Goal: Information Seeking & Learning: Learn about a topic

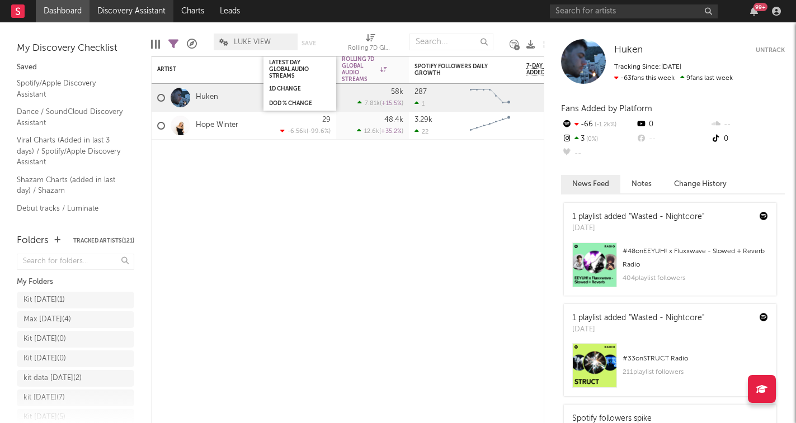
click at [149, 8] on link "Discovery Assistant" at bounding box center [131, 11] width 84 height 22
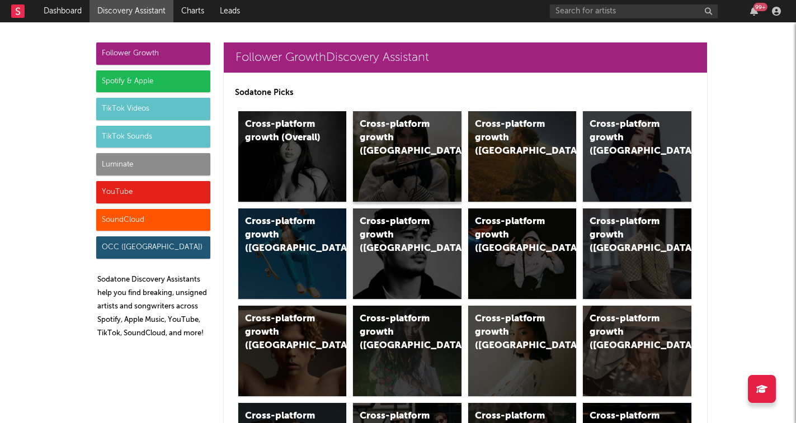
click at [384, 135] on div "Cross-platform growth (UK)" at bounding box center [398, 138] width 76 height 40
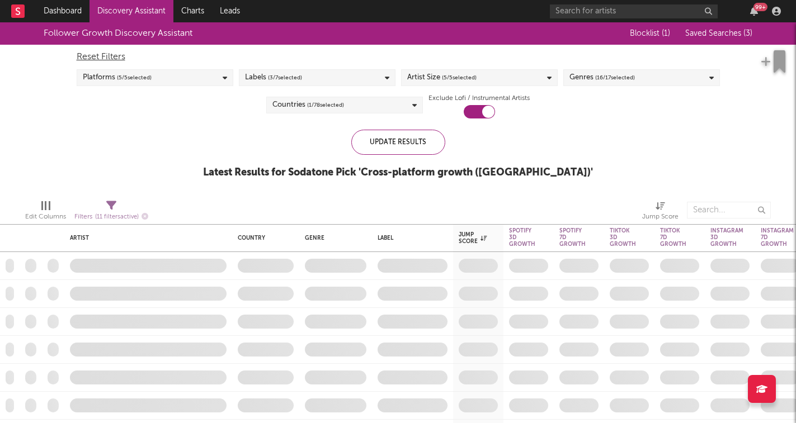
checkbox input "true"
click at [193, 74] on div "Platforms ( 5 / 5 selected)" at bounding box center [155, 77] width 157 height 17
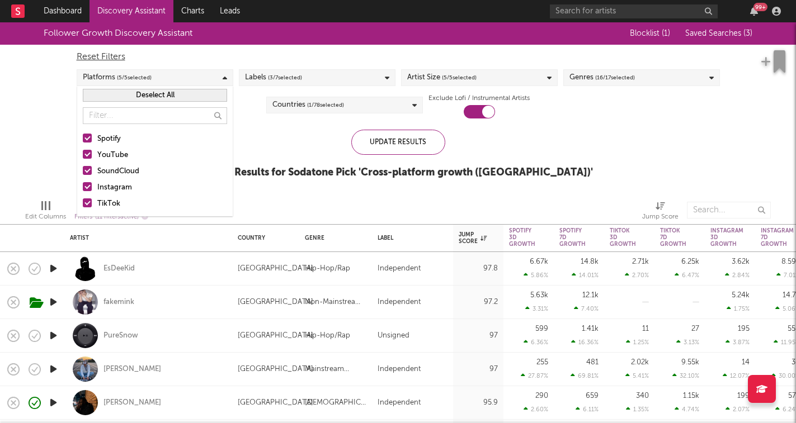
click at [193, 74] on div "Platforms ( 5 / 5 selected)" at bounding box center [155, 77] width 157 height 17
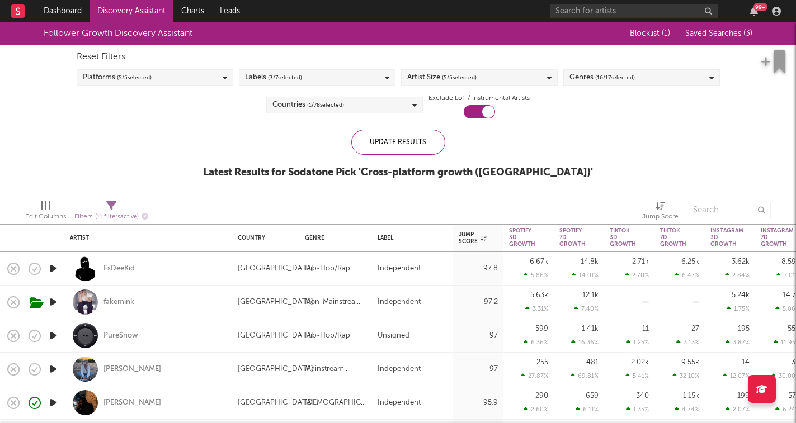
click at [451, 83] on span "( 5 / 5 selected)" at bounding box center [459, 77] width 35 height 13
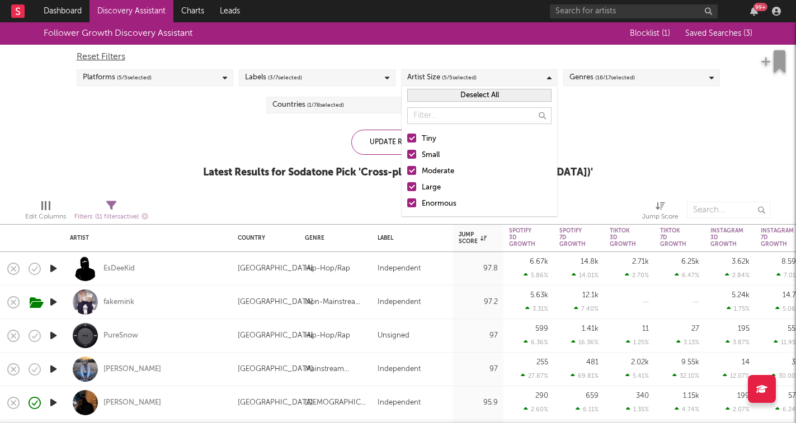
click at [429, 191] on div "Large" at bounding box center [487, 187] width 130 height 13
click at [407, 191] on input "Large" at bounding box center [407, 187] width 0 height 13
click at [431, 208] on div "Enormous" at bounding box center [487, 203] width 130 height 13
click at [407, 208] on input "Enormous" at bounding box center [407, 203] width 0 height 13
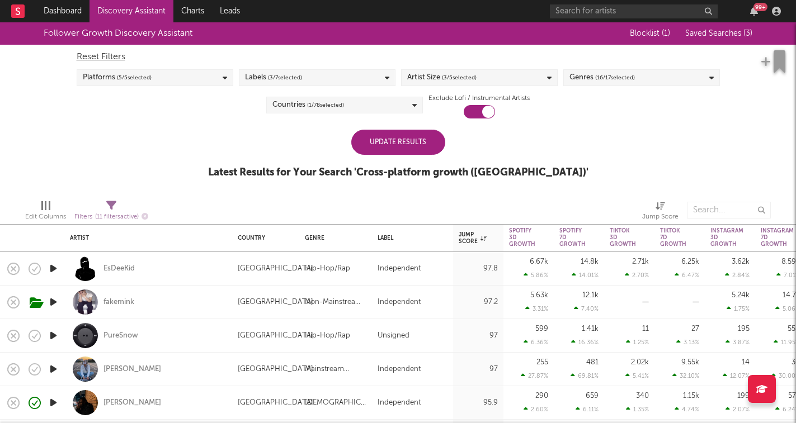
click at [385, 149] on div "Update Results" at bounding box center [398, 142] width 94 height 25
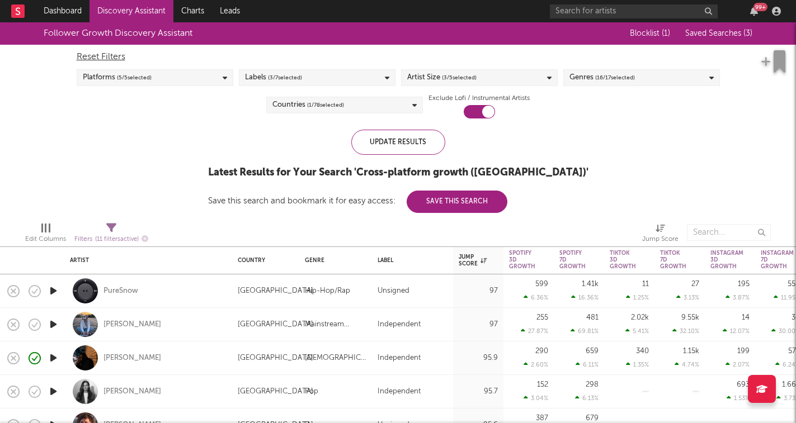
click at [613, 78] on span "( 16 / 17 selected)" at bounding box center [615, 77] width 40 height 13
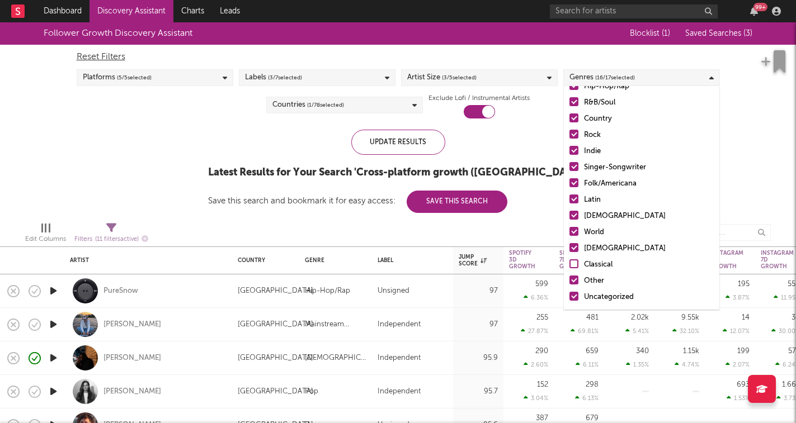
scroll to position [79, 0]
click at [598, 247] on div "Christian" at bounding box center [649, 248] width 130 height 13
click at [569, 247] on input "Christian" at bounding box center [569, 248] width 0 height 13
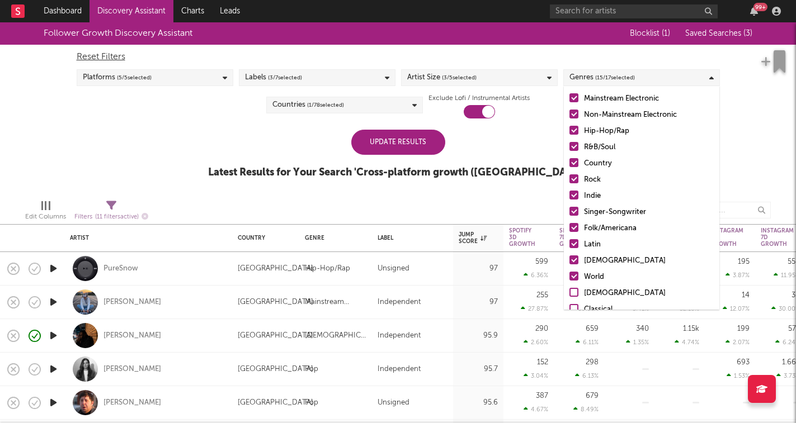
scroll to position [21, 0]
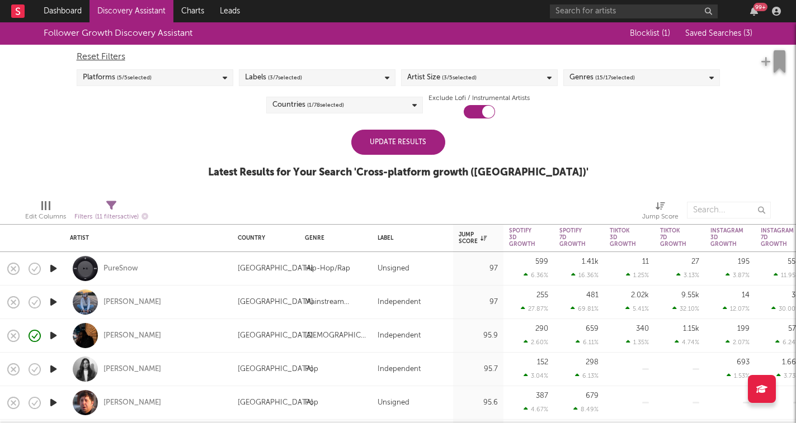
click at [410, 148] on div "Update Results" at bounding box center [398, 142] width 94 height 25
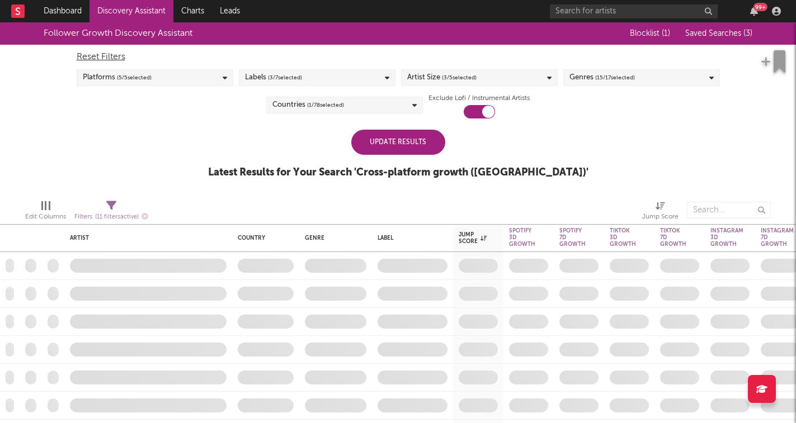
click at [418, 144] on div "Update Results" at bounding box center [398, 142] width 94 height 25
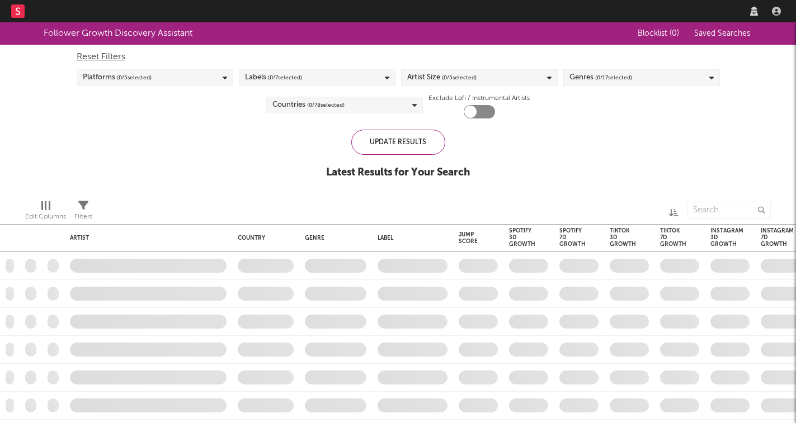
checkbox input "true"
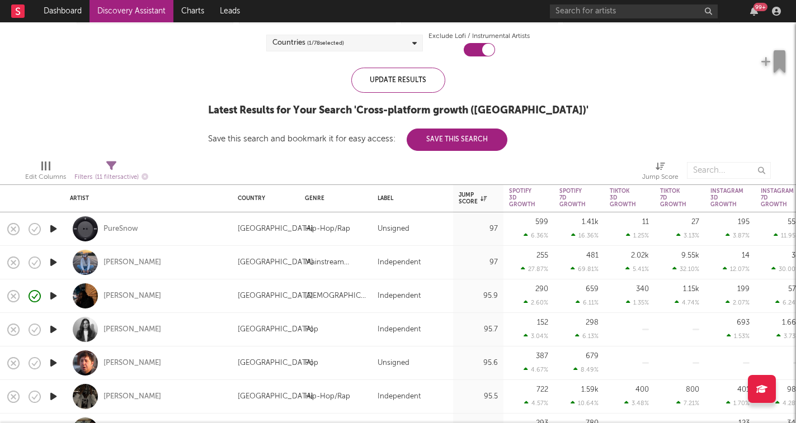
click at [56, 227] on icon "button" at bounding box center [54, 229] width 12 height 14
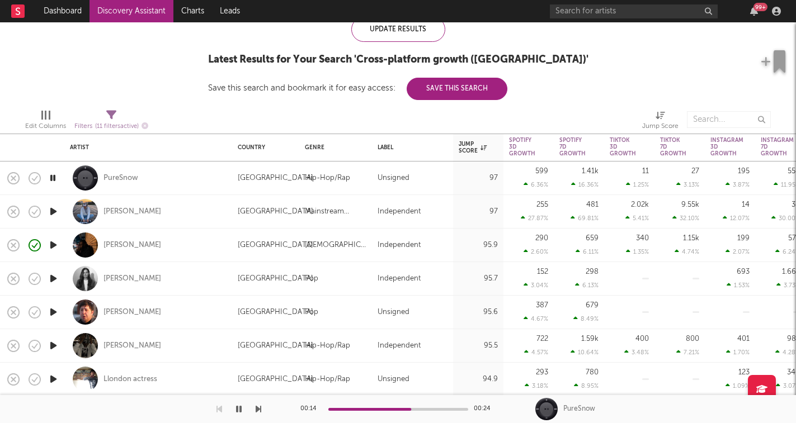
click at [259, 410] on icon "button" at bounding box center [259, 409] width 6 height 9
click at [109, 117] on icon at bounding box center [111, 115] width 10 height 10
select select "or"
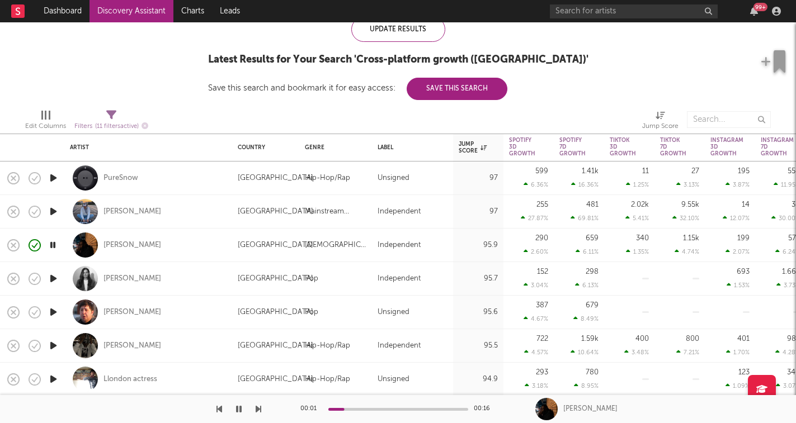
select select "between"
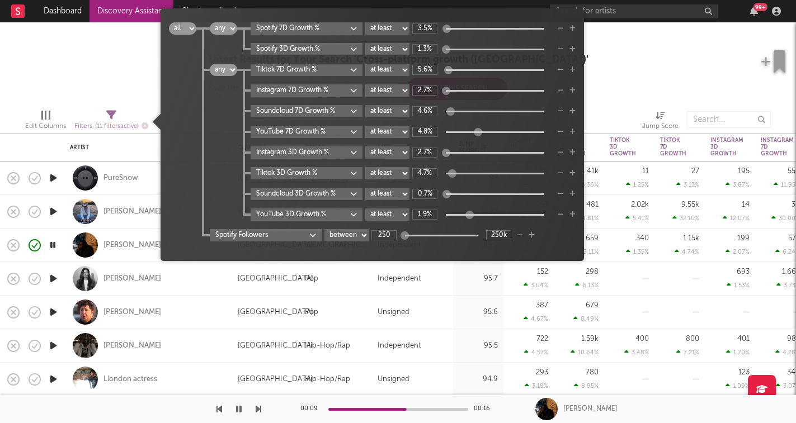
click at [114, 120] on div "Filters ( 11 filters active)" at bounding box center [111, 127] width 74 height 14
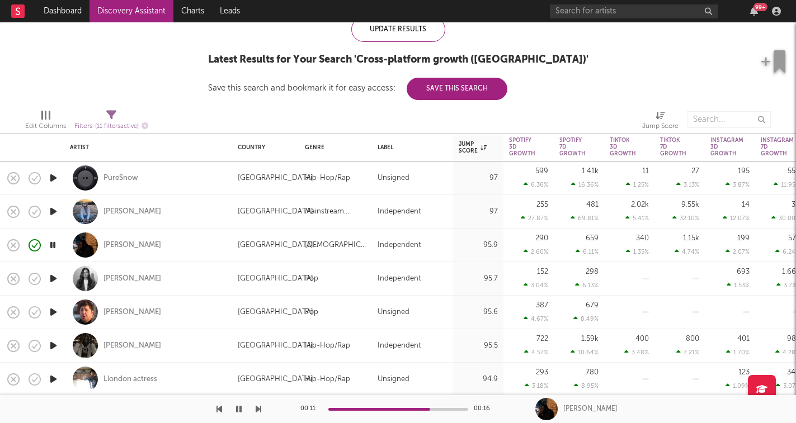
click at [257, 410] on icon "button" at bounding box center [259, 409] width 6 height 9
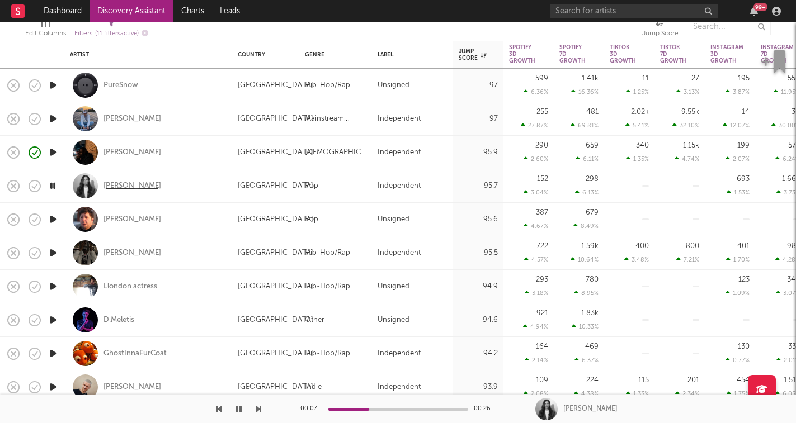
click at [147, 185] on div "Chelsey Johnson" at bounding box center [132, 186] width 58 height 10
click at [56, 221] on icon "button" at bounding box center [54, 219] width 12 height 14
click at [261, 408] on div "00:01 00:16 Jim E. Brown" at bounding box center [398, 409] width 796 height 28
click at [256, 407] on icon "button" at bounding box center [259, 409] width 6 height 9
click at [261, 409] on icon "button" at bounding box center [259, 409] width 6 height 9
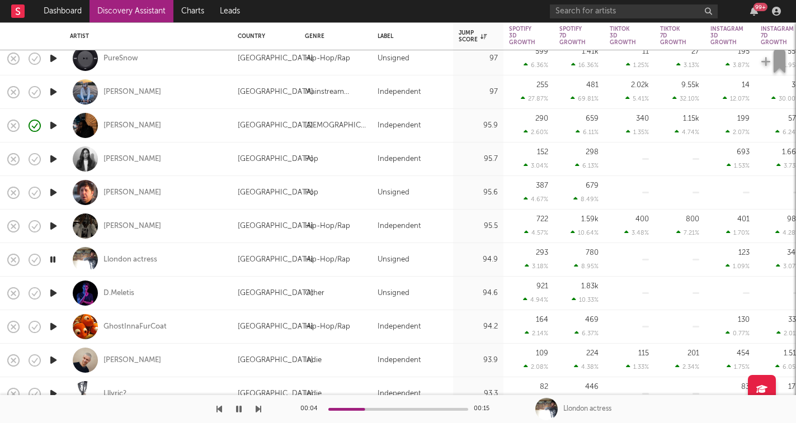
click at [260, 413] on icon "button" at bounding box center [259, 409] width 6 height 9
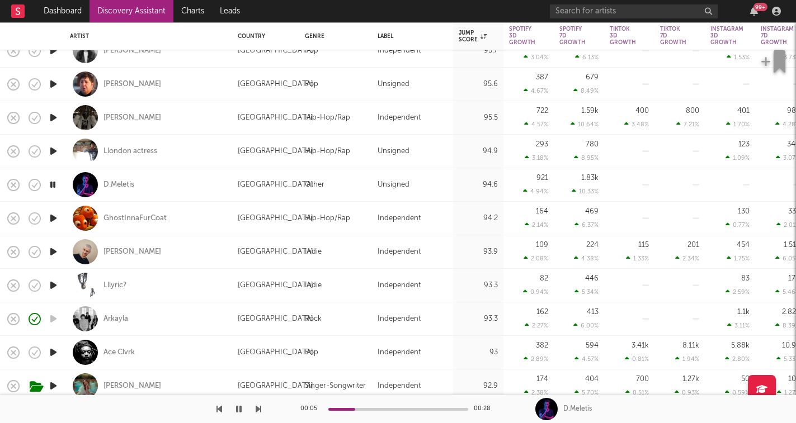
click at [259, 411] on icon "button" at bounding box center [259, 409] width 6 height 9
click at [259, 409] on icon "button" at bounding box center [259, 409] width 6 height 9
click at [258, 410] on icon "button" at bounding box center [259, 409] width 6 height 9
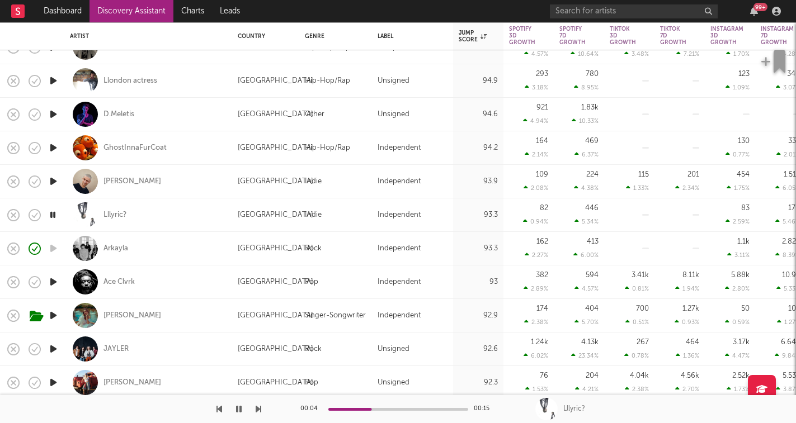
click at [258, 409] on icon "button" at bounding box center [259, 409] width 6 height 9
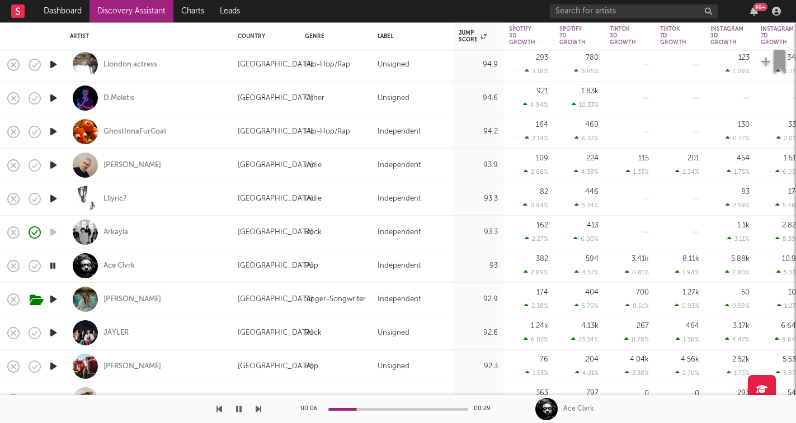
click at [258, 410] on icon "button" at bounding box center [259, 409] width 6 height 9
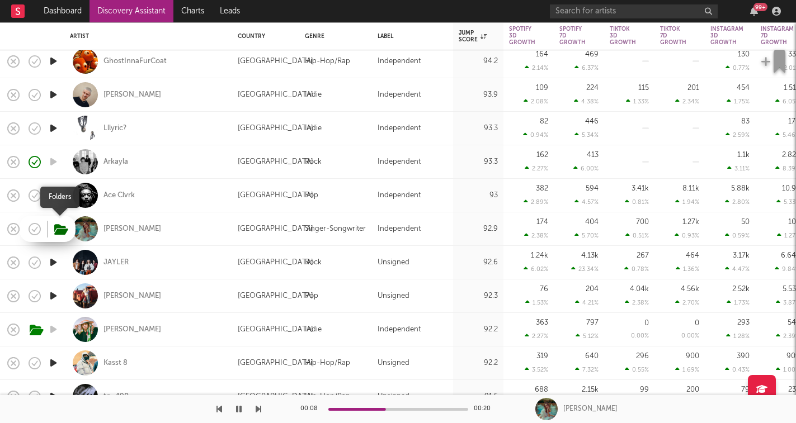
click at [59, 231] on icon "button" at bounding box center [61, 230] width 14 height 12
click at [259, 410] on icon "button" at bounding box center [259, 409] width 6 height 9
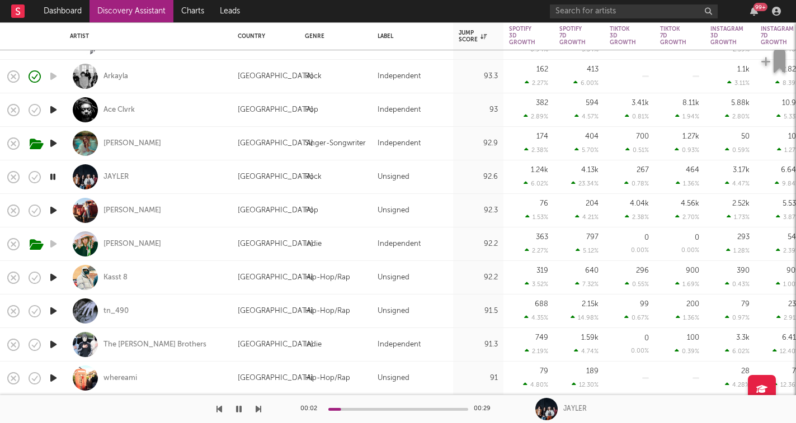
click at [259, 410] on icon "button" at bounding box center [259, 409] width 6 height 9
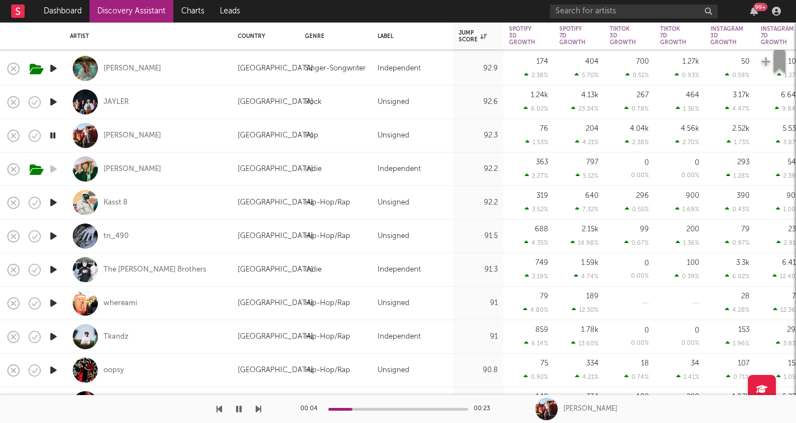
click at [257, 410] on icon "button" at bounding box center [259, 409] width 6 height 9
click at [261, 410] on div "00:12 00:29 The Skinner Brothers" at bounding box center [398, 409] width 796 height 28
click at [258, 410] on icon "button" at bounding box center [259, 409] width 6 height 9
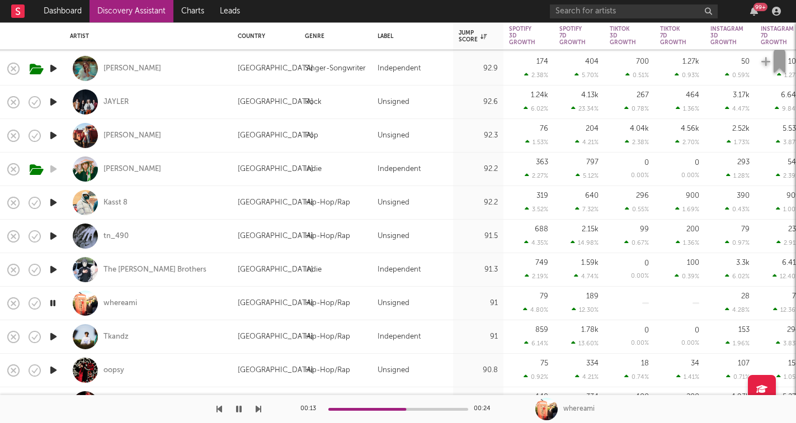
click at [258, 410] on icon "button" at bounding box center [259, 409] width 6 height 9
click at [238, 409] on icon "button" at bounding box center [239, 409] width 6 height 9
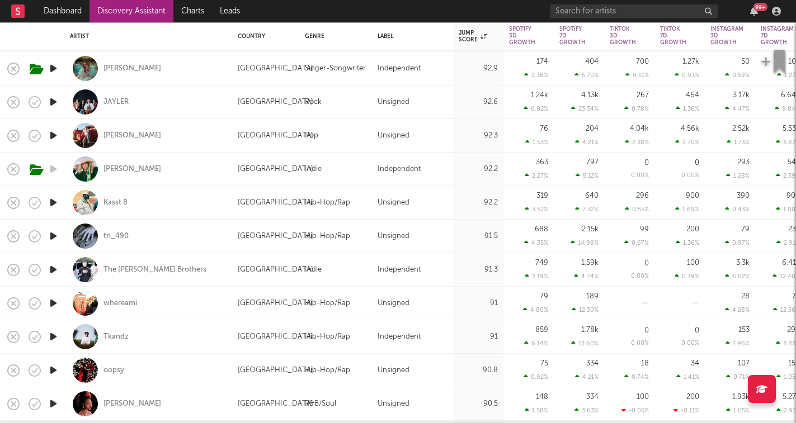
click at [51, 303] on icon "button" at bounding box center [54, 303] width 12 height 14
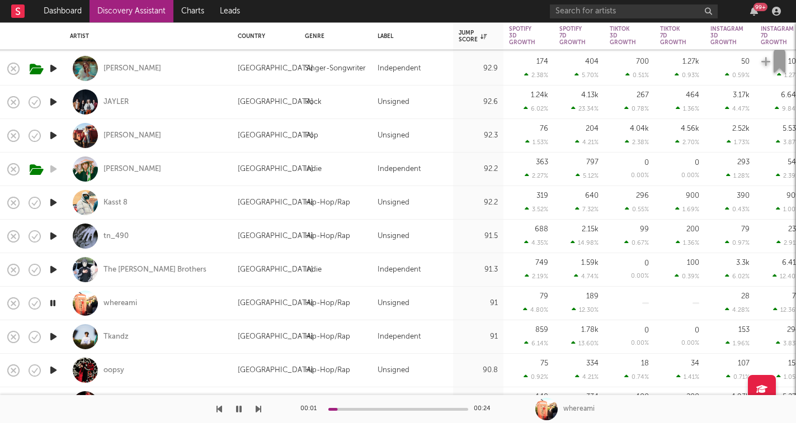
click at [259, 413] on icon "button" at bounding box center [259, 409] width 6 height 9
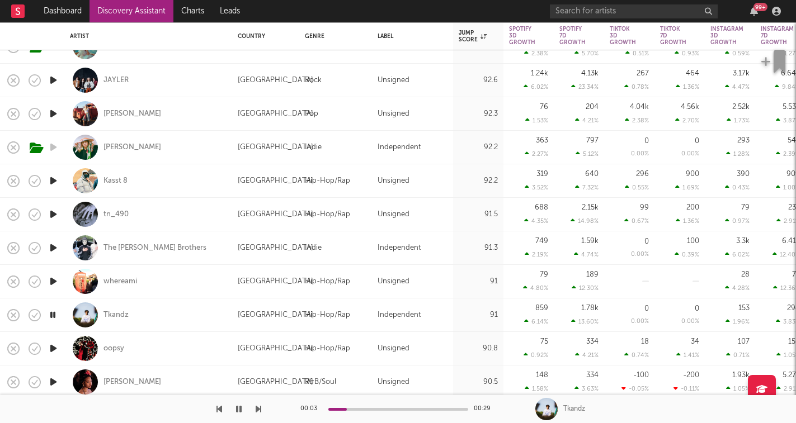
click at [254, 410] on div at bounding box center [130, 409] width 261 height 28
click at [262, 410] on div "00:04 00:29 Tkandz" at bounding box center [398, 409] width 796 height 28
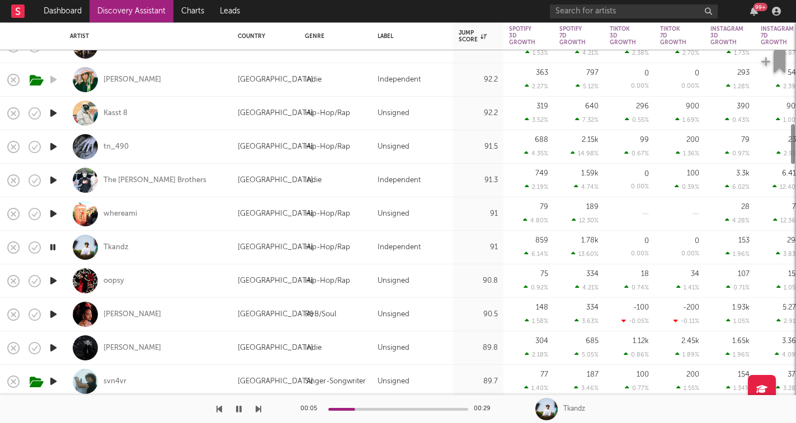
click at [258, 410] on icon "button" at bounding box center [259, 409] width 6 height 9
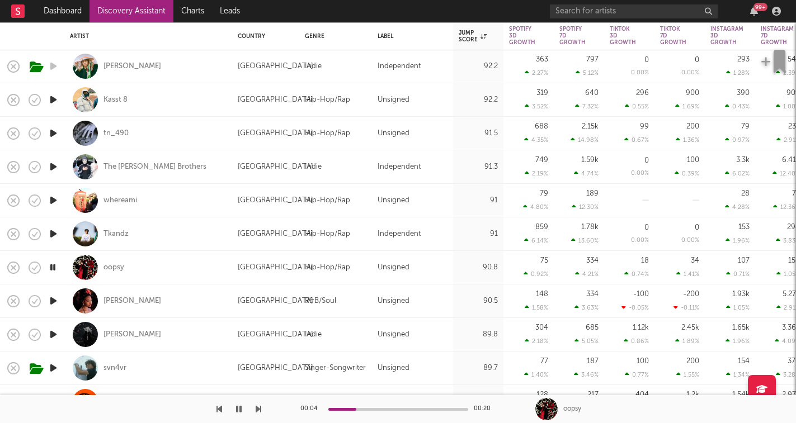
click at [257, 410] on icon "button" at bounding box center [259, 409] width 6 height 9
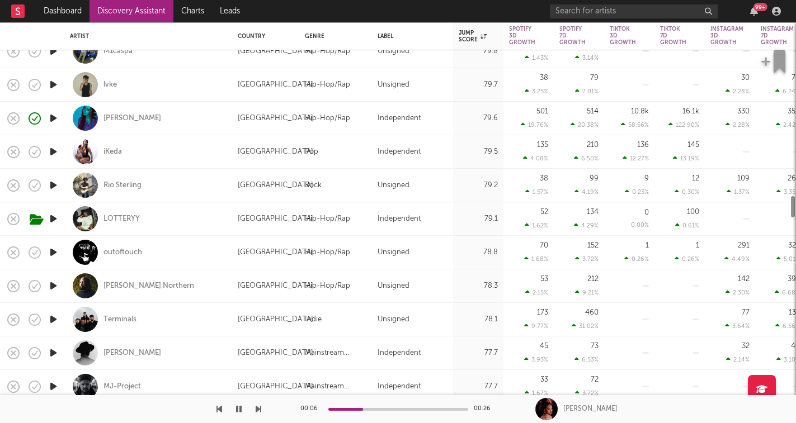
click at [258, 409] on icon "button" at bounding box center [259, 409] width 6 height 9
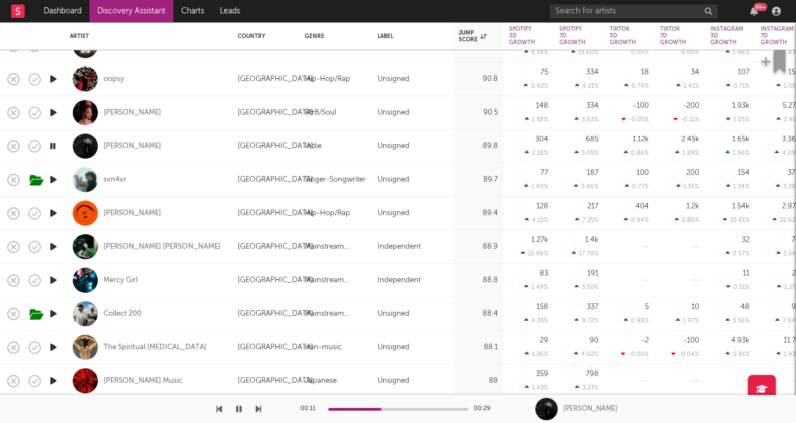
click at [258, 409] on icon "button" at bounding box center [259, 409] width 6 height 9
click at [259, 408] on icon "button" at bounding box center [259, 409] width 6 height 9
click at [261, 409] on icon "button" at bounding box center [259, 409] width 6 height 9
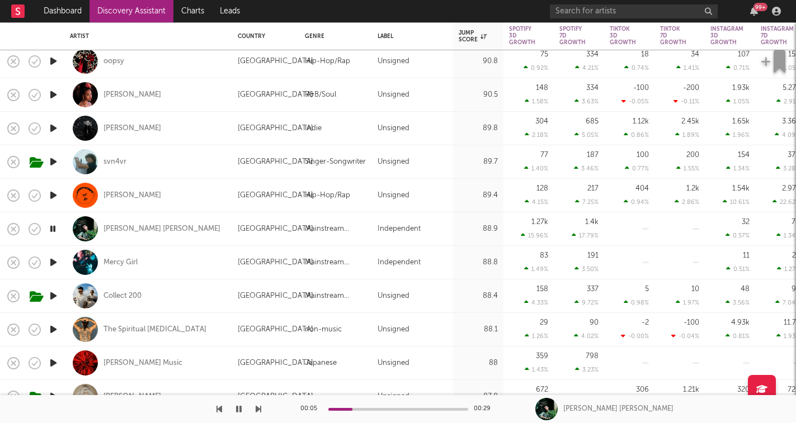
click at [257, 409] on icon "button" at bounding box center [259, 409] width 6 height 9
click at [260, 409] on icon "button" at bounding box center [259, 409] width 6 height 9
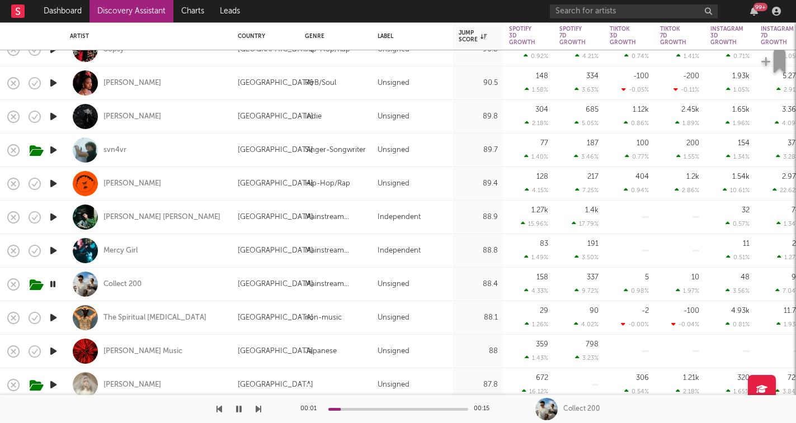
click at [258, 408] on icon "button" at bounding box center [259, 409] width 6 height 9
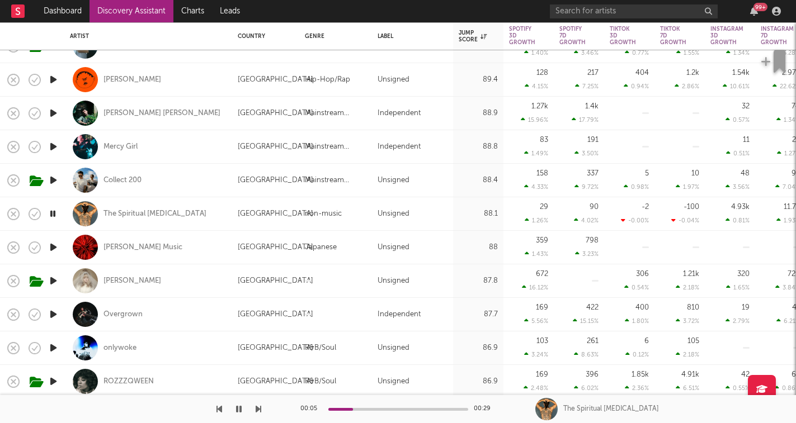
click at [261, 410] on div "00:05 00:29 The Spiritual Psychiatrist" at bounding box center [398, 409] width 796 height 28
click at [257, 410] on icon "button" at bounding box center [259, 409] width 6 height 9
click at [258, 411] on icon "button" at bounding box center [259, 409] width 6 height 9
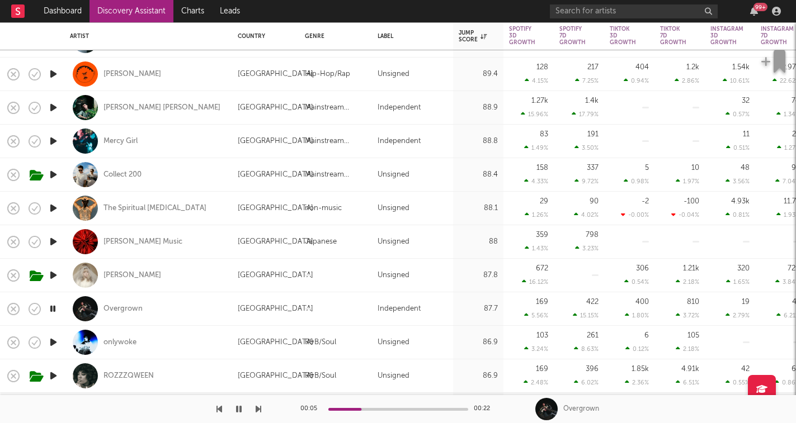
click at [55, 274] on icon "button" at bounding box center [54, 275] width 12 height 14
click at [63, 281] on icon "button" at bounding box center [61, 276] width 14 height 12
click at [257, 412] on icon "button" at bounding box center [259, 409] width 6 height 9
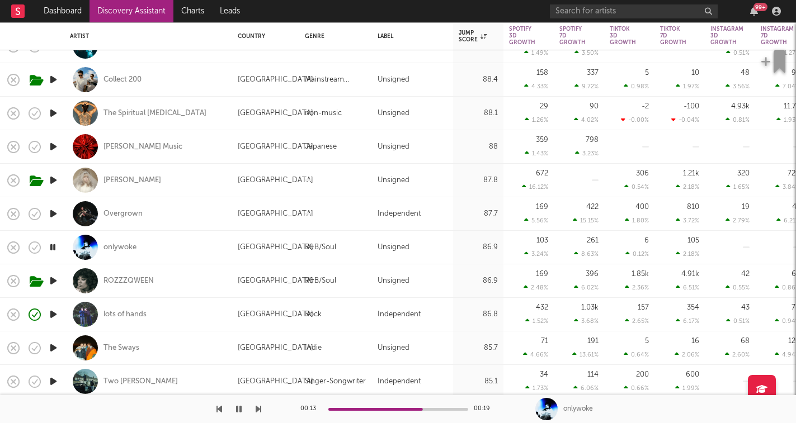
click at [259, 411] on icon "button" at bounding box center [259, 409] width 6 height 9
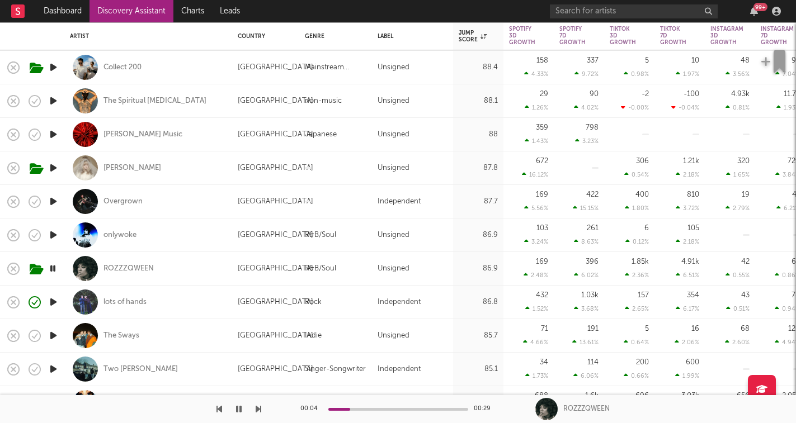
click at [258, 412] on icon "button" at bounding box center [259, 409] width 6 height 9
click at [121, 302] on div "lots of hands" at bounding box center [124, 302] width 43 height 10
click at [51, 336] on icon "button" at bounding box center [54, 336] width 12 height 14
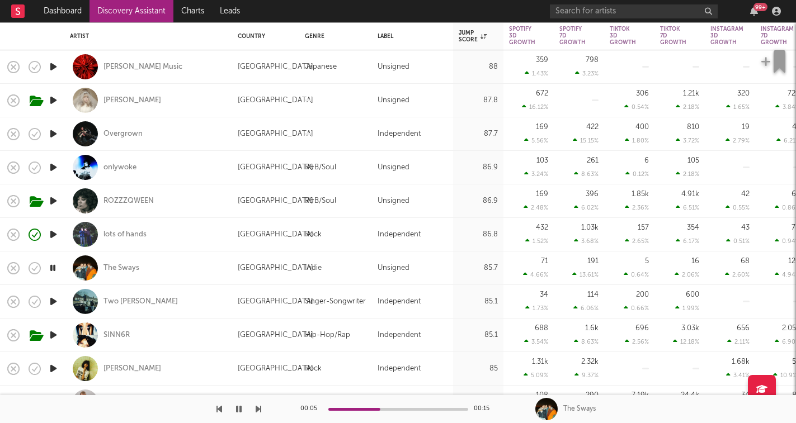
click at [258, 410] on icon "button" at bounding box center [259, 409] width 6 height 9
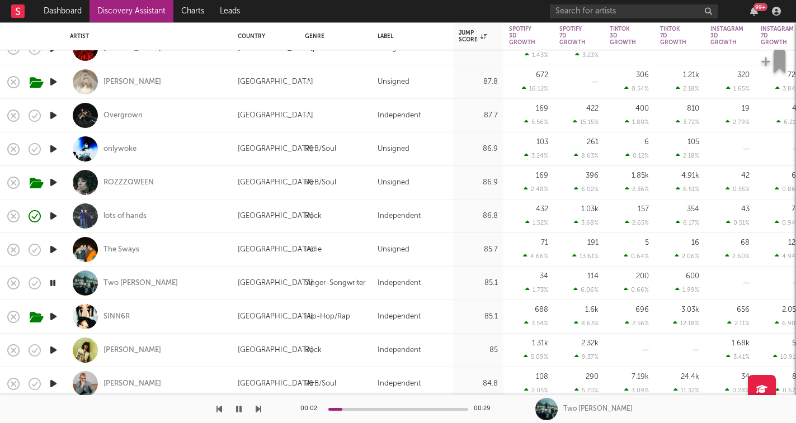
click at [259, 412] on icon "button" at bounding box center [259, 409] width 6 height 9
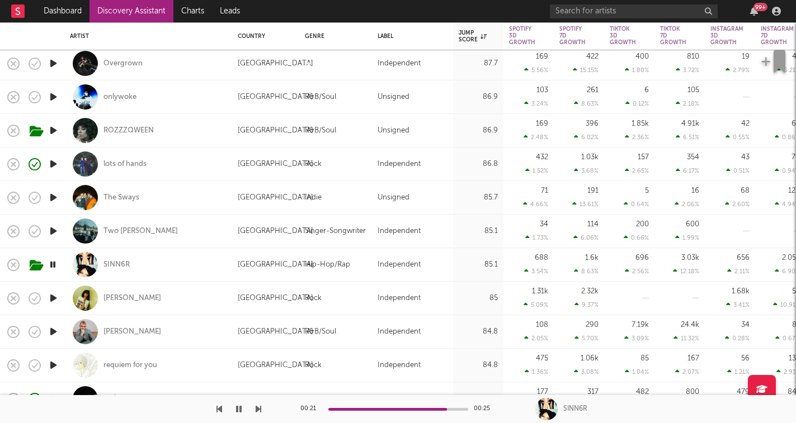
click at [258, 410] on icon "button" at bounding box center [259, 409] width 6 height 9
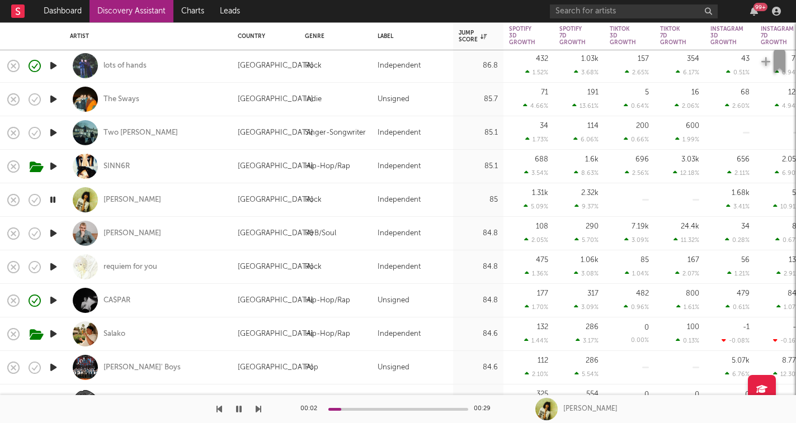
click at [258, 411] on icon "button" at bounding box center [259, 409] width 6 height 9
click at [140, 235] on div "Harry Linacre" at bounding box center [132, 234] width 58 height 10
click at [54, 266] on icon "button" at bounding box center [54, 267] width 12 height 14
click at [256, 409] on icon "button" at bounding box center [259, 409] width 6 height 9
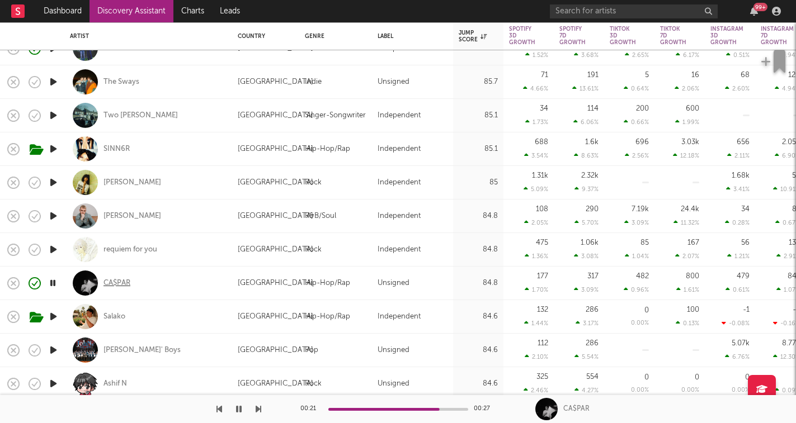
click at [124, 281] on div "CA$PAR" at bounding box center [116, 283] width 27 height 10
click at [59, 314] on icon "button" at bounding box center [54, 317] width 12 height 14
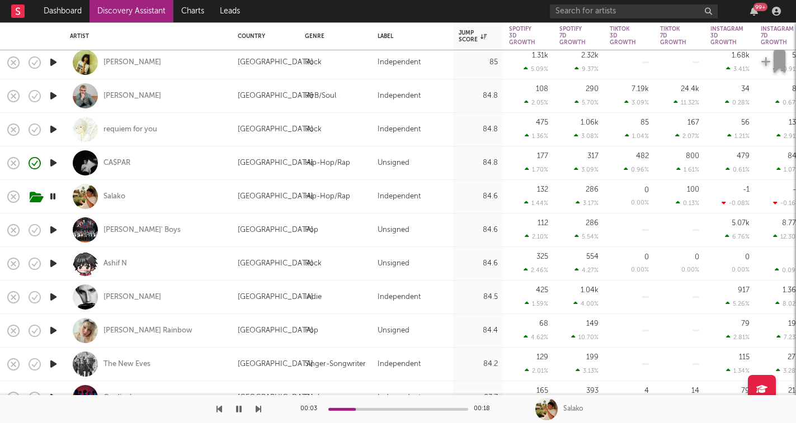
click at [256, 410] on icon "button" at bounding box center [259, 409] width 6 height 9
click at [257, 409] on icon "button" at bounding box center [259, 409] width 6 height 9
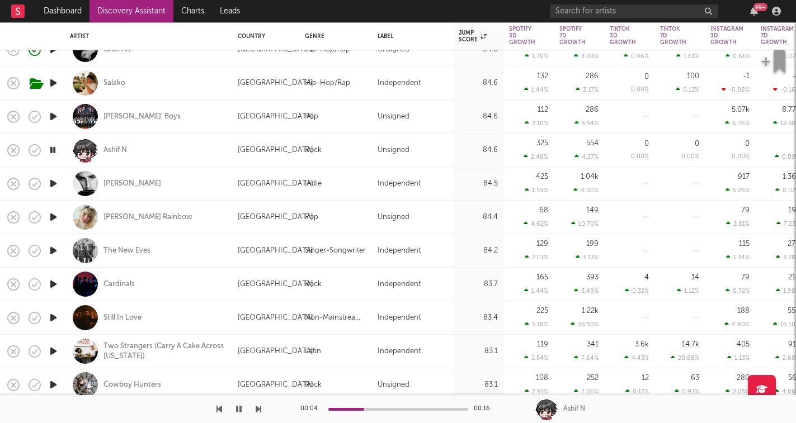
click at [258, 412] on icon "button" at bounding box center [259, 409] width 6 height 9
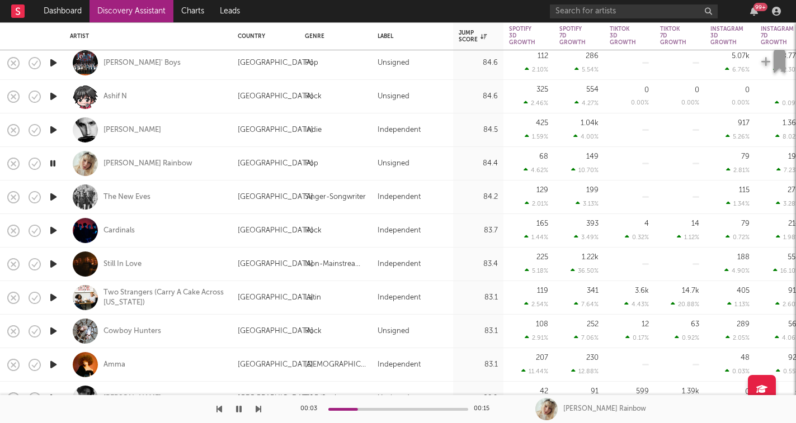
click at [258, 410] on icon "button" at bounding box center [259, 409] width 6 height 9
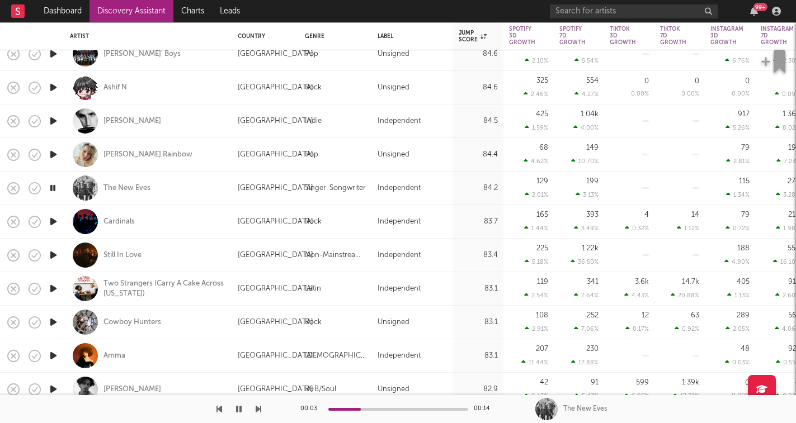
click at [257, 408] on icon "button" at bounding box center [259, 409] width 6 height 9
click at [258, 408] on icon "button" at bounding box center [259, 409] width 6 height 9
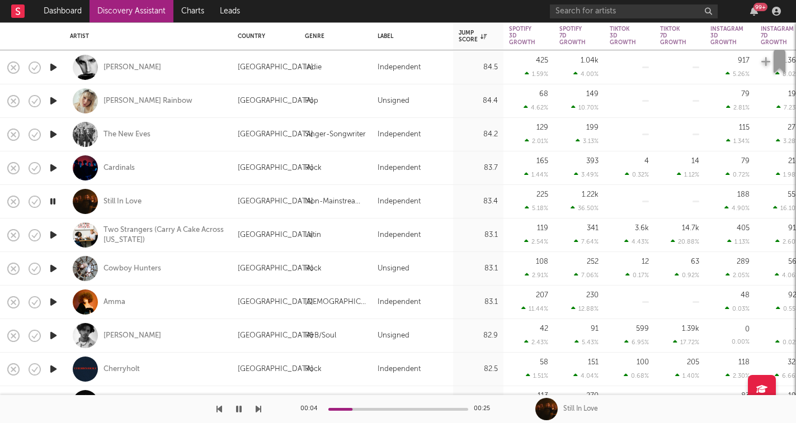
click at [260, 410] on icon "button" at bounding box center [259, 409] width 6 height 9
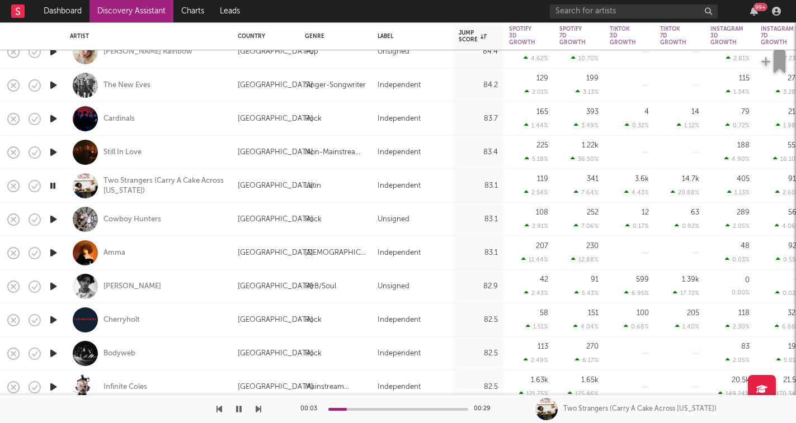
click at [258, 409] on icon "button" at bounding box center [259, 409] width 6 height 9
click at [259, 410] on icon "button" at bounding box center [259, 409] width 6 height 9
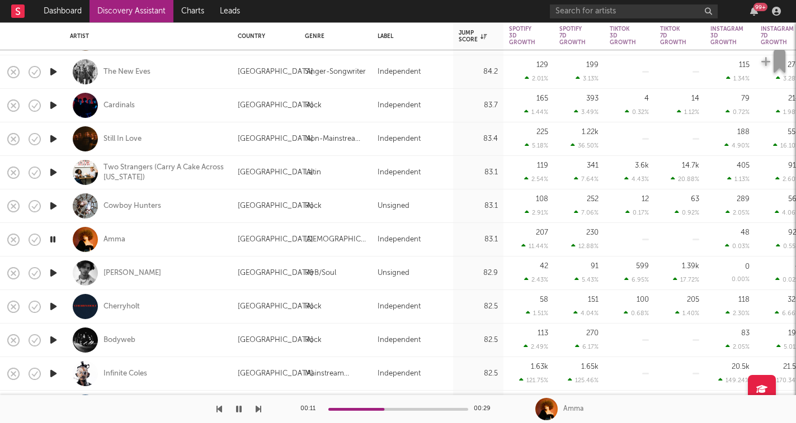
click at [256, 413] on icon "button" at bounding box center [259, 409] width 6 height 9
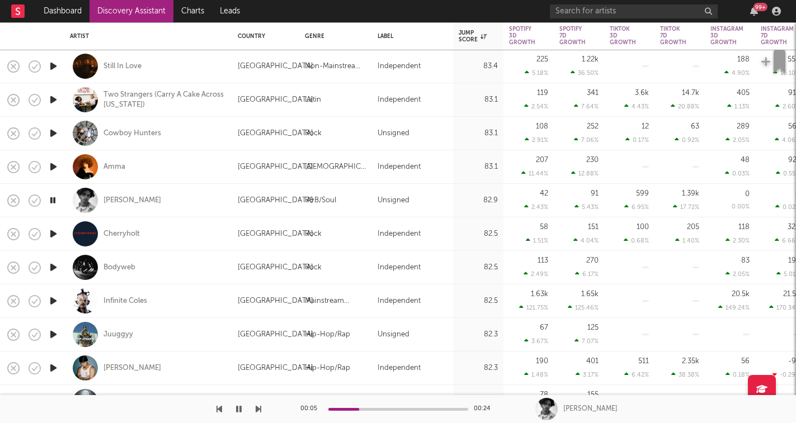
click at [258, 409] on icon "button" at bounding box center [259, 409] width 6 height 9
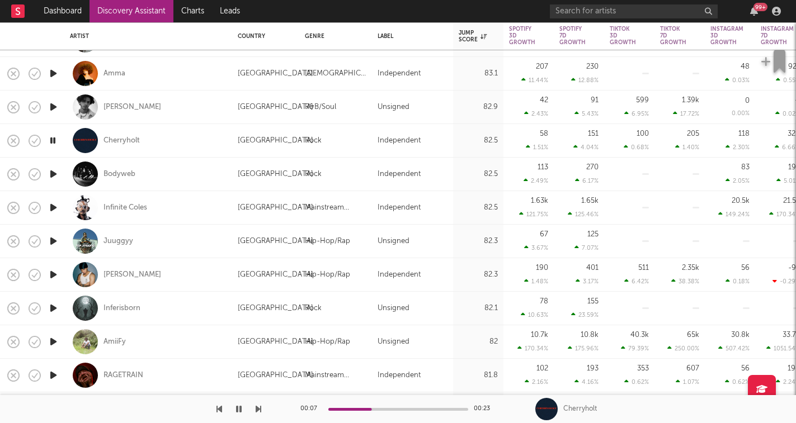
click at [258, 408] on icon "button" at bounding box center [259, 409] width 6 height 9
click at [261, 411] on icon "button" at bounding box center [259, 409] width 6 height 9
click at [258, 408] on icon "button" at bounding box center [259, 409] width 6 height 9
click at [258, 409] on icon "button" at bounding box center [259, 409] width 6 height 9
click at [257, 413] on icon "button" at bounding box center [259, 409] width 6 height 9
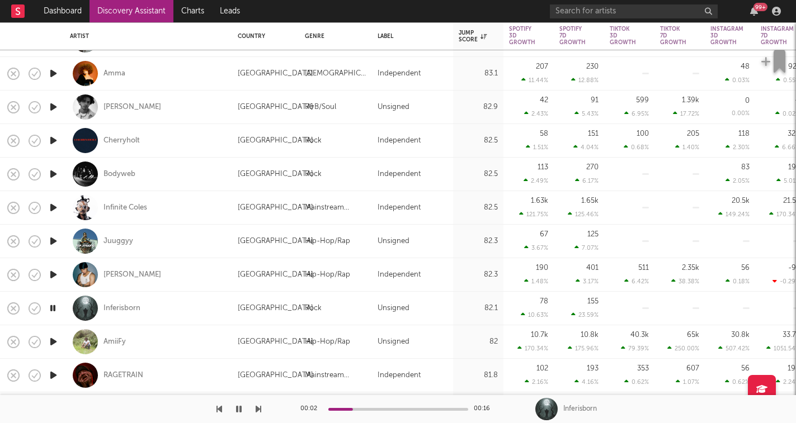
click at [258, 413] on icon "button" at bounding box center [259, 409] width 6 height 9
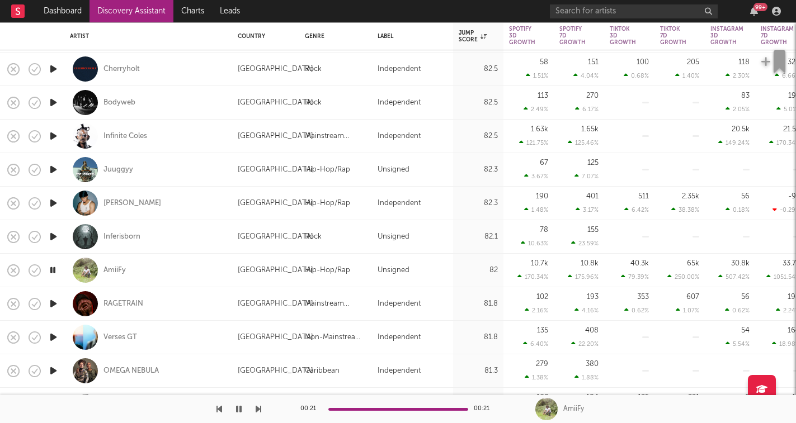
click at [263, 412] on div "00:21 00:21 AmiiFy" at bounding box center [398, 409] width 796 height 28
click at [259, 408] on icon "button" at bounding box center [259, 409] width 6 height 9
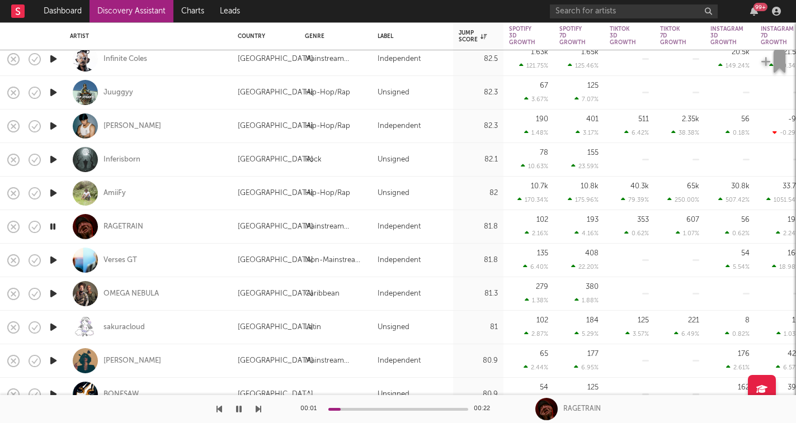
click at [259, 412] on icon "button" at bounding box center [259, 409] width 6 height 9
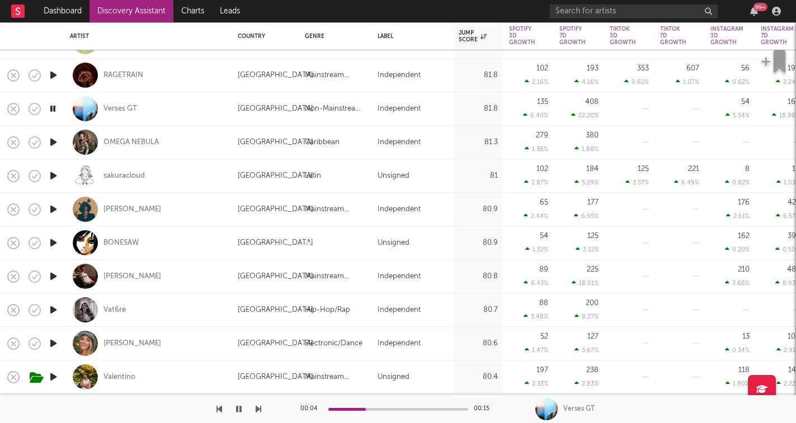
click at [258, 413] on icon "button" at bounding box center [259, 409] width 6 height 9
click at [259, 411] on icon "button" at bounding box center [259, 409] width 6 height 9
click at [257, 409] on icon "button" at bounding box center [259, 409] width 6 height 9
click at [259, 409] on icon "button" at bounding box center [259, 409] width 6 height 9
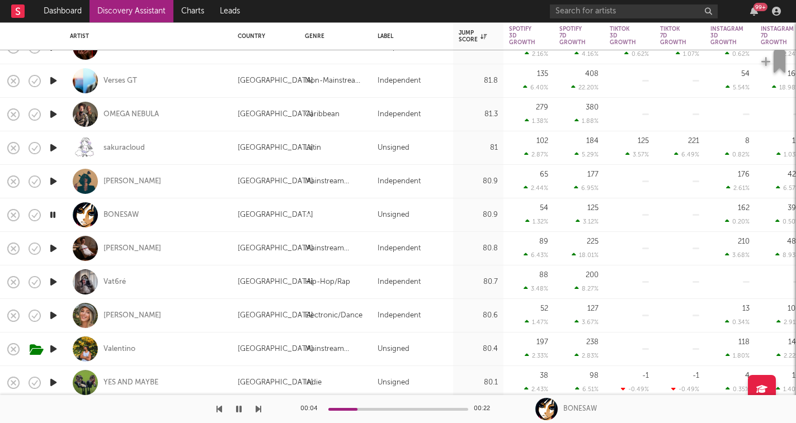
click at [259, 410] on icon "button" at bounding box center [259, 409] width 6 height 9
click at [259, 411] on icon "button" at bounding box center [259, 409] width 6 height 9
click at [263, 410] on div "00:08 00:15 Courtney Storm" at bounding box center [398, 409] width 796 height 28
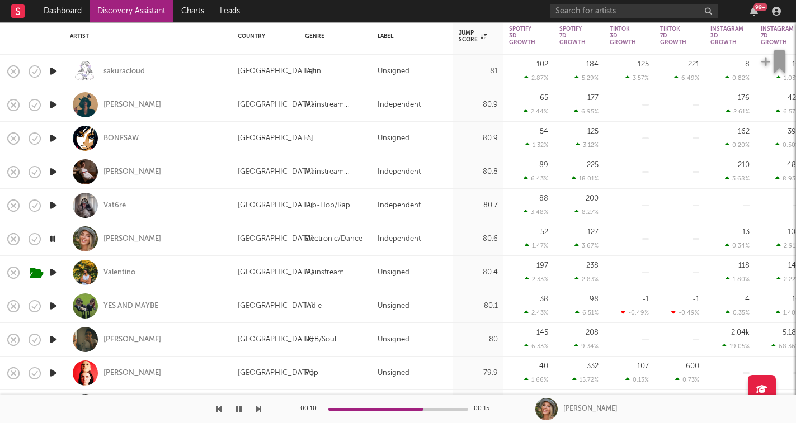
click at [257, 409] on icon "button" at bounding box center [259, 409] width 6 height 9
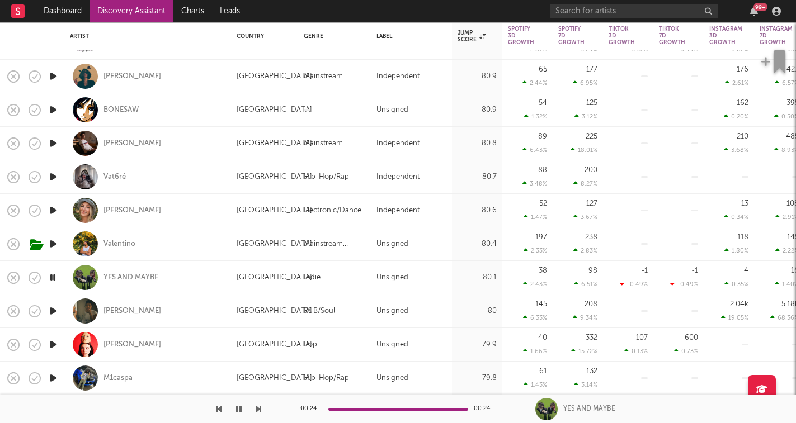
click at [217, 408] on icon "button" at bounding box center [219, 409] width 6 height 9
click at [258, 410] on icon "button" at bounding box center [259, 409] width 6 height 9
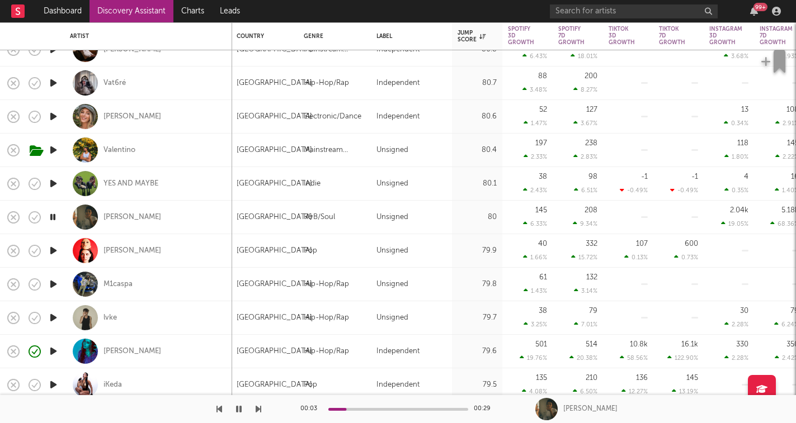
click at [258, 411] on icon "button" at bounding box center [259, 409] width 6 height 9
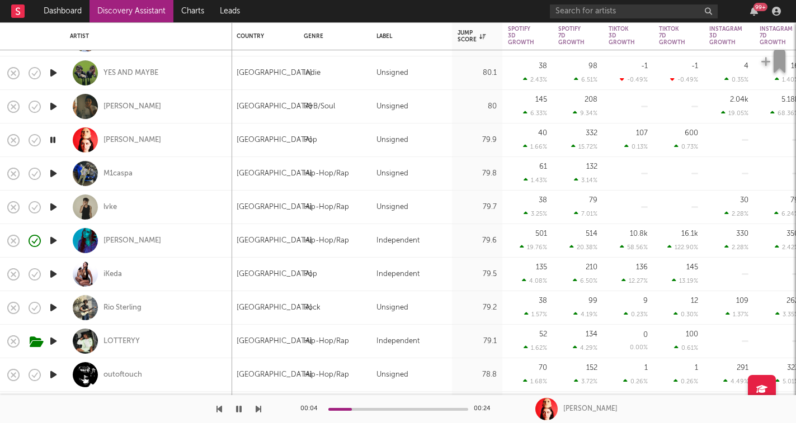
click at [238, 408] on icon "button" at bounding box center [239, 409] width 6 height 9
click at [238, 408] on icon "button" at bounding box center [238, 409] width 7 height 9
click at [256, 411] on icon "button" at bounding box center [259, 409] width 6 height 9
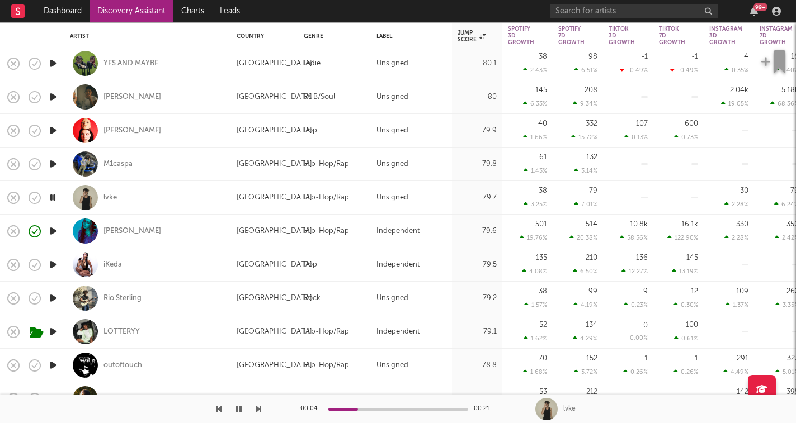
click at [258, 412] on icon "button" at bounding box center [259, 409] width 6 height 9
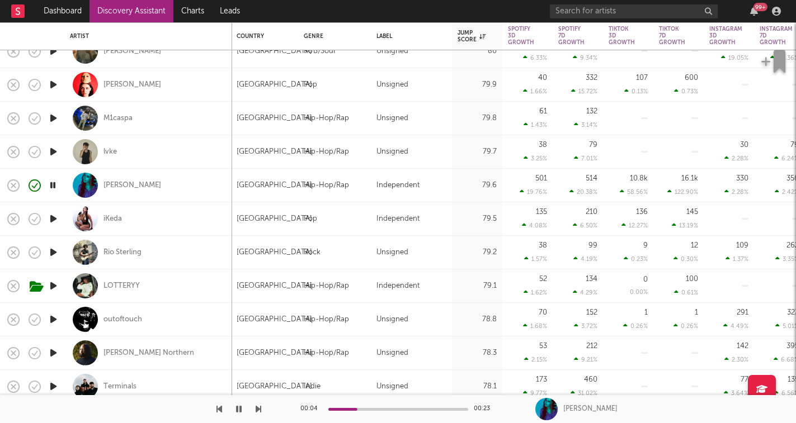
click at [260, 406] on icon "button" at bounding box center [259, 409] width 6 height 9
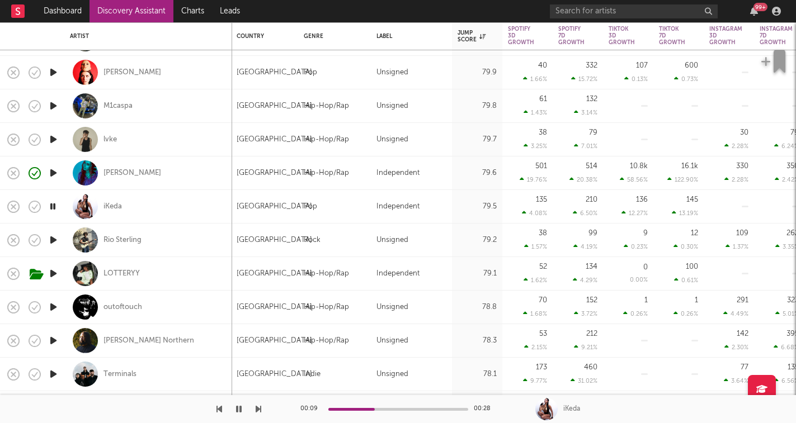
click at [258, 412] on icon "button" at bounding box center [259, 409] width 6 height 9
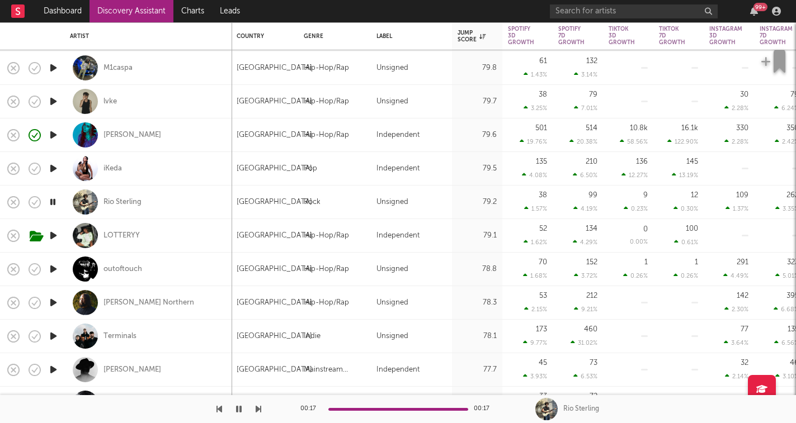
click at [261, 412] on div "00:17 00:17 Rio Sterling" at bounding box center [398, 409] width 796 height 28
click at [257, 408] on icon "button" at bounding box center [259, 409] width 6 height 9
click at [257, 412] on icon "button" at bounding box center [259, 409] width 6 height 9
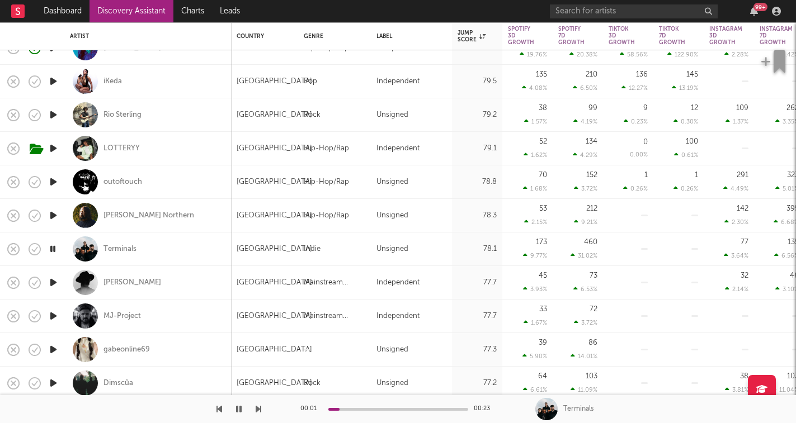
click at [259, 410] on icon "button" at bounding box center [259, 409] width 6 height 9
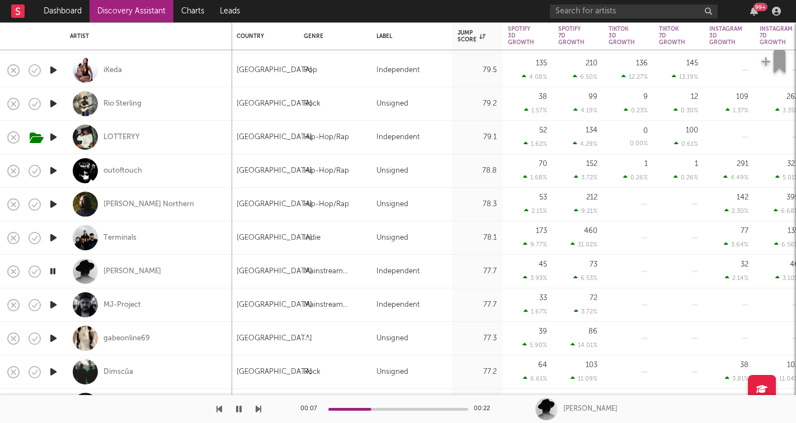
click at [257, 411] on icon "button" at bounding box center [259, 409] width 6 height 9
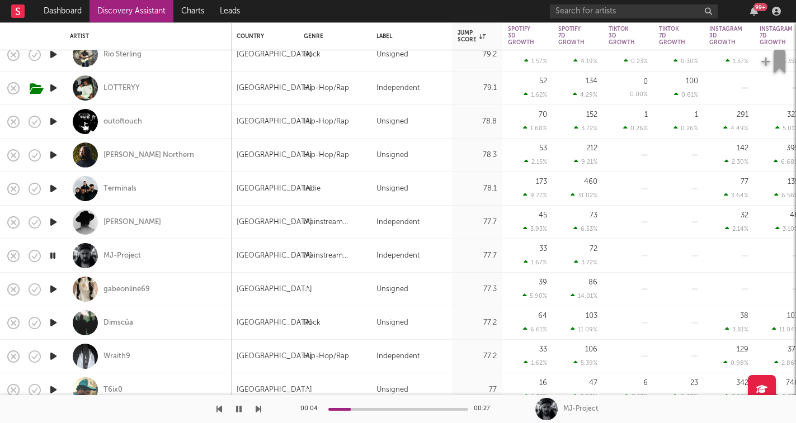
click at [257, 410] on icon "button" at bounding box center [259, 409] width 6 height 9
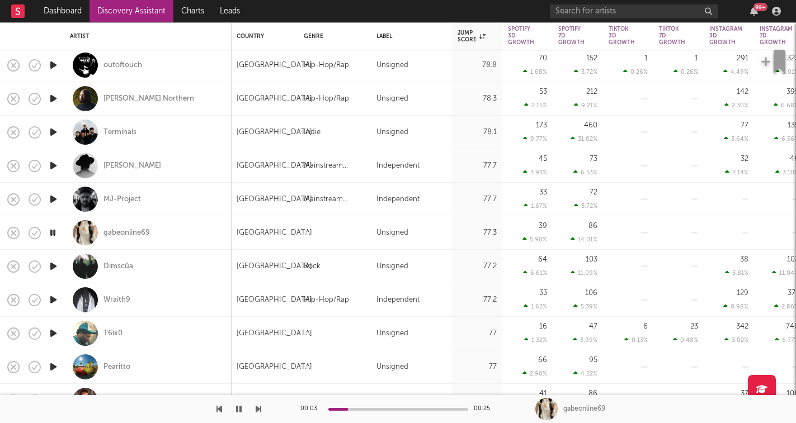
click at [259, 409] on icon "button" at bounding box center [259, 409] width 6 height 9
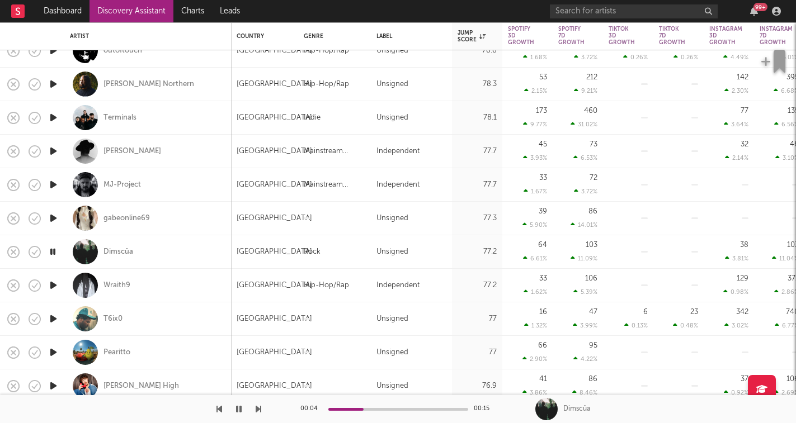
click at [257, 410] on icon "button" at bounding box center [259, 409] width 6 height 9
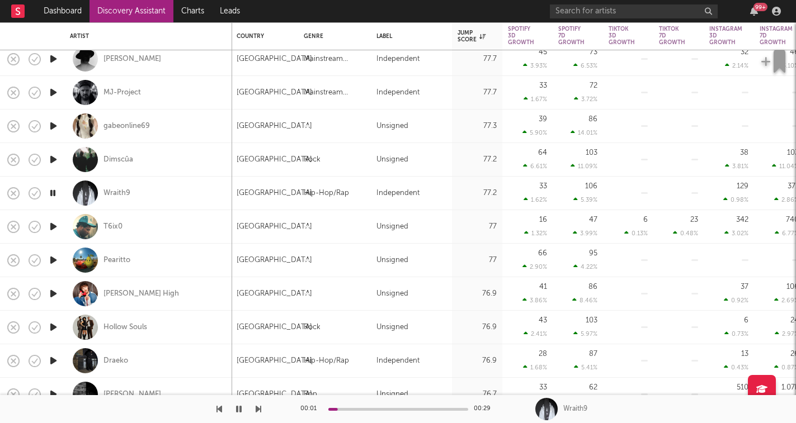
click at [257, 408] on icon "button" at bounding box center [259, 409] width 6 height 9
click at [258, 408] on icon "button" at bounding box center [259, 409] width 6 height 9
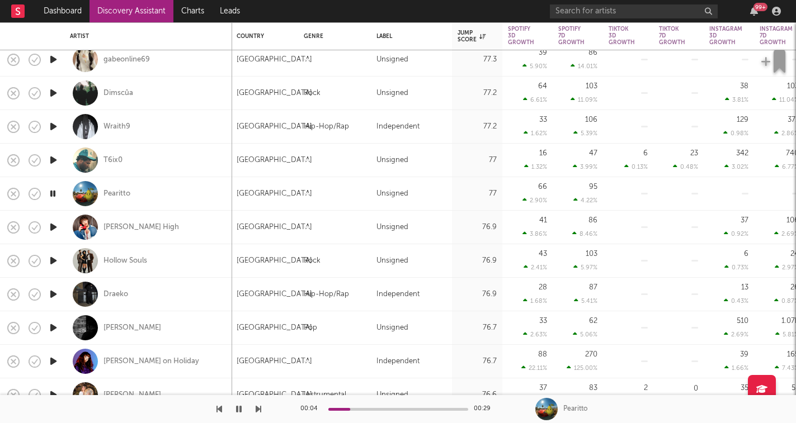
click at [259, 409] on icon "button" at bounding box center [259, 409] width 6 height 9
click at [258, 409] on icon "button" at bounding box center [259, 409] width 6 height 9
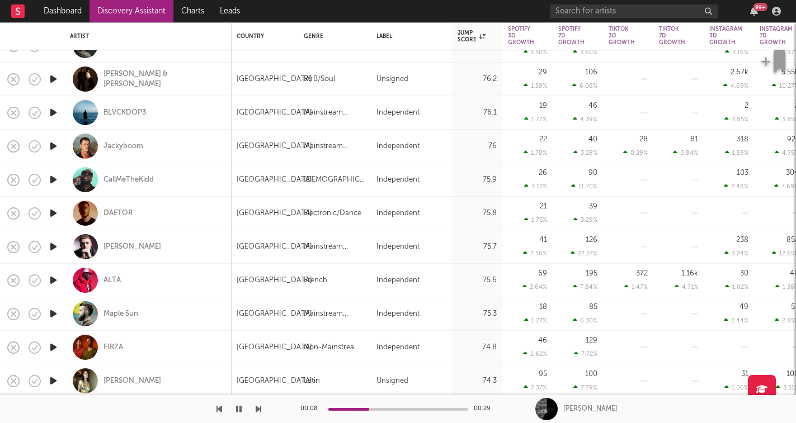
click at [259, 409] on icon "button" at bounding box center [259, 409] width 6 height 9
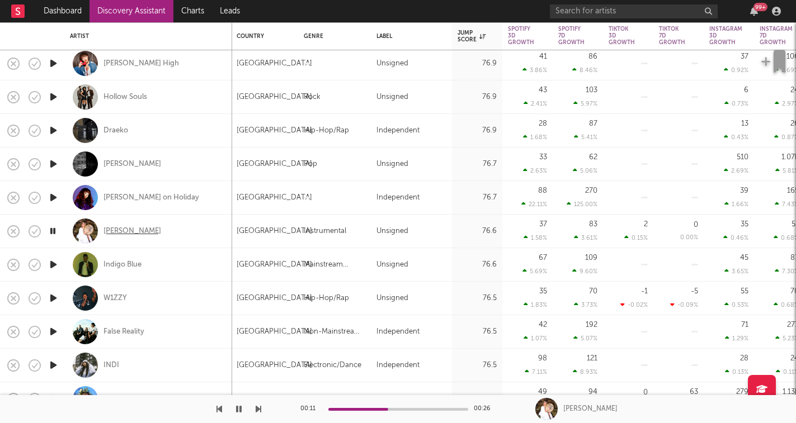
click at [161, 233] on div "Molly-Anne Chinner" at bounding box center [132, 231] width 58 height 10
click at [257, 410] on icon "button" at bounding box center [259, 409] width 6 height 9
click at [257, 408] on icon "button" at bounding box center [259, 409] width 6 height 9
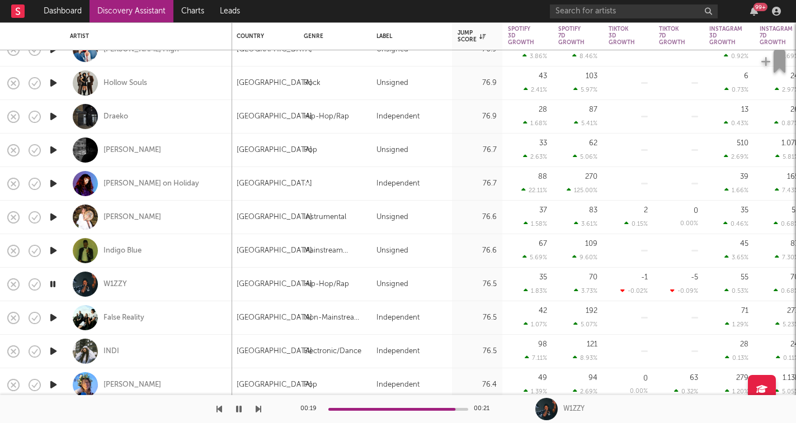
click at [259, 413] on icon "button" at bounding box center [259, 409] width 6 height 9
click at [258, 408] on icon "button" at bounding box center [259, 409] width 6 height 9
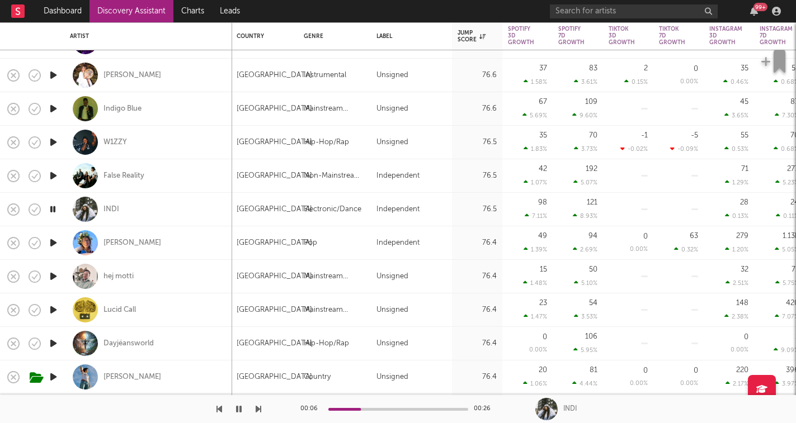
click at [262, 409] on div "00:06 00:26 INDI" at bounding box center [398, 409] width 796 height 28
click at [256, 410] on icon "button" at bounding box center [259, 409] width 6 height 9
click at [259, 410] on icon "button" at bounding box center [259, 409] width 6 height 9
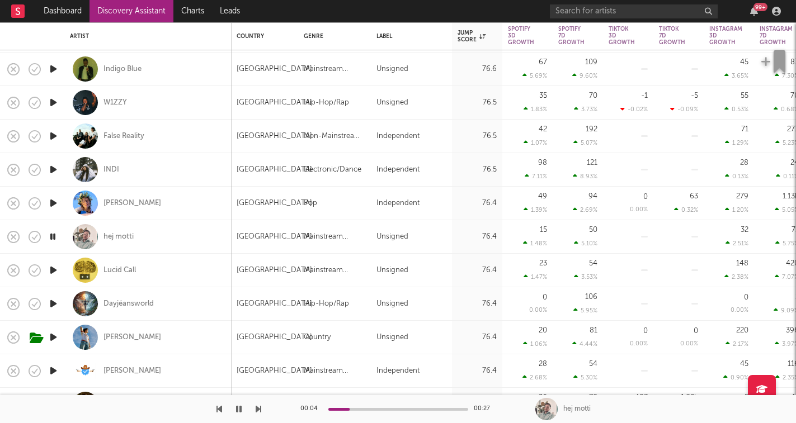
click at [256, 407] on icon "button" at bounding box center [259, 409] width 6 height 9
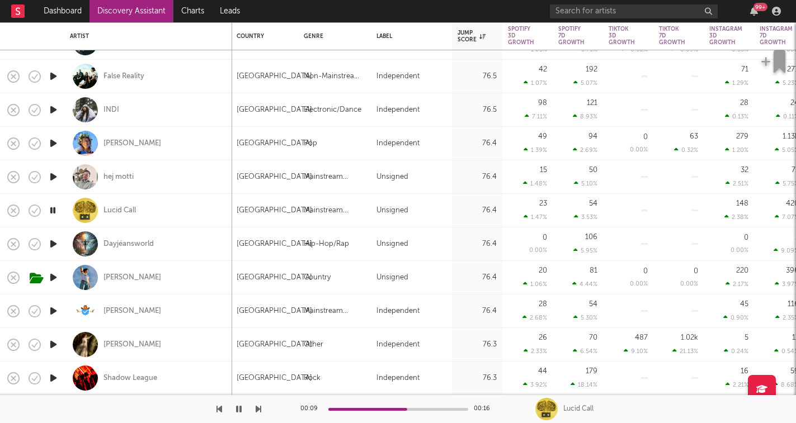
click at [258, 408] on icon "button" at bounding box center [259, 409] width 6 height 9
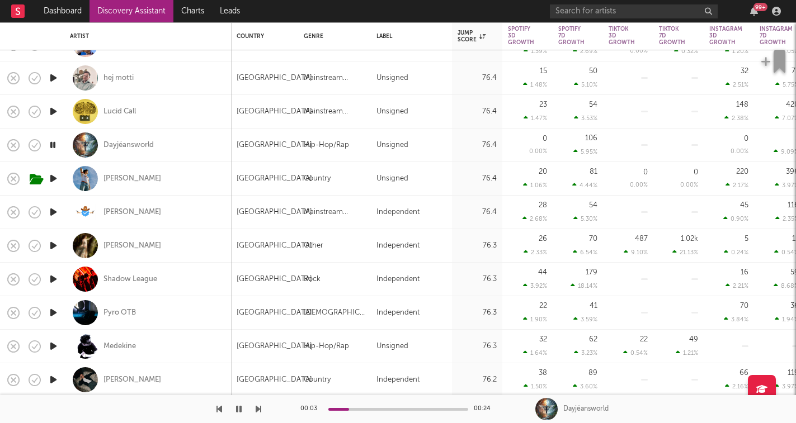
click at [258, 408] on icon "button" at bounding box center [259, 409] width 6 height 9
click at [37, 182] on icon "button" at bounding box center [35, 179] width 16 height 16
click at [62, 182] on icon "button" at bounding box center [61, 179] width 14 height 12
click at [115, 181] on div "George Lyons" at bounding box center [132, 179] width 58 height 10
click at [258, 407] on icon "button" at bounding box center [259, 409] width 6 height 9
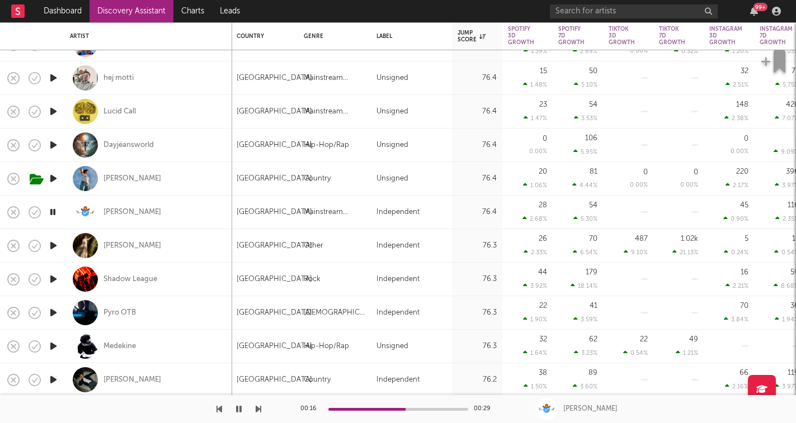
click at [258, 407] on icon "button" at bounding box center [259, 409] width 6 height 9
click at [258, 408] on icon "button" at bounding box center [259, 409] width 6 height 9
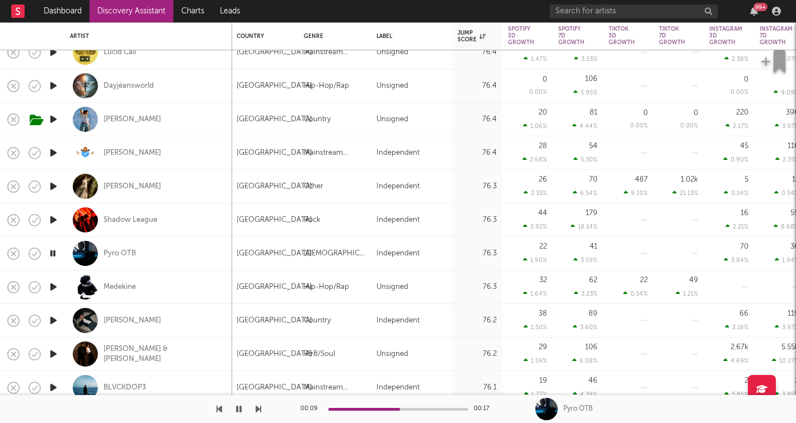
click at [260, 410] on icon "button" at bounding box center [259, 409] width 6 height 9
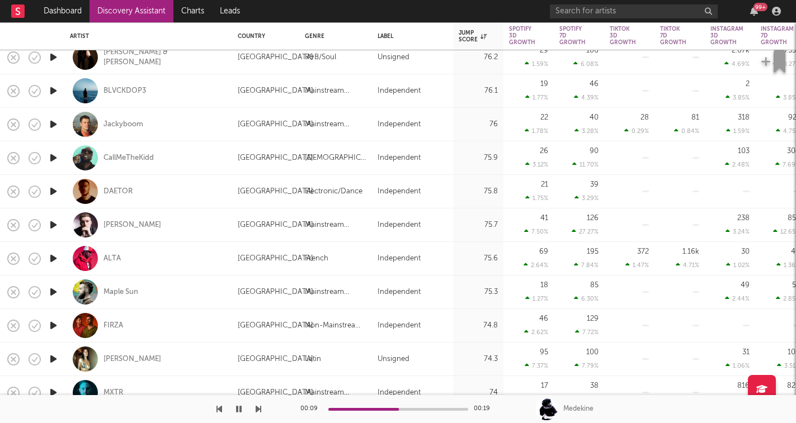
click at [258, 410] on icon "button" at bounding box center [259, 409] width 6 height 9
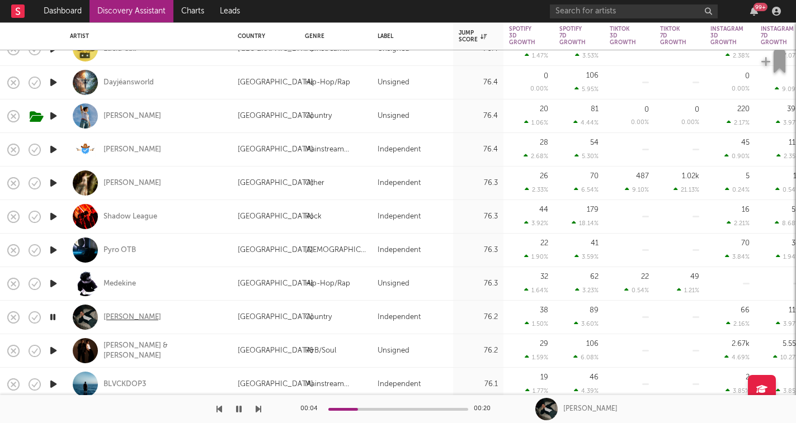
click at [130, 315] on div "[PERSON_NAME]" at bounding box center [132, 318] width 58 height 10
click at [261, 408] on icon "button" at bounding box center [259, 409] width 6 height 9
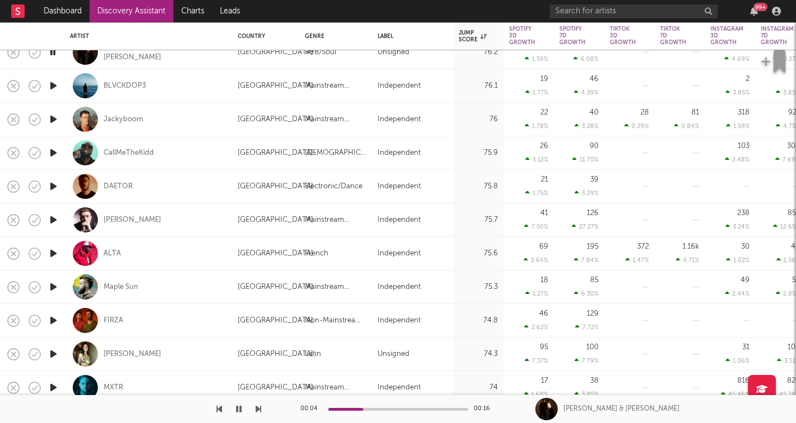
click at [257, 412] on icon "button" at bounding box center [259, 409] width 6 height 9
click at [257, 411] on icon "button" at bounding box center [259, 409] width 6 height 9
click at [258, 409] on icon "button" at bounding box center [259, 409] width 6 height 9
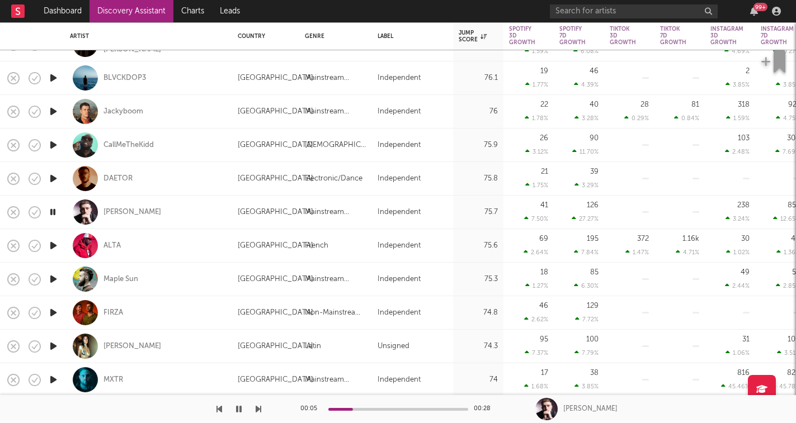
click at [258, 409] on icon "button" at bounding box center [259, 409] width 6 height 9
click at [239, 408] on icon "button" at bounding box center [239, 409] width 6 height 9
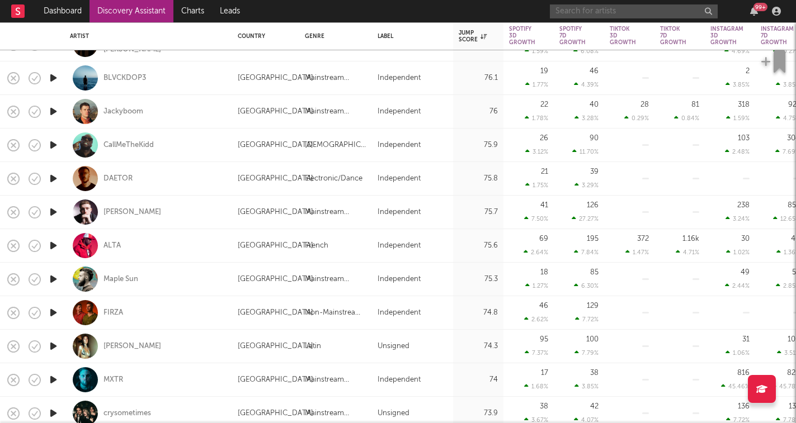
click at [575, 11] on input "text" at bounding box center [634, 11] width 168 height 14
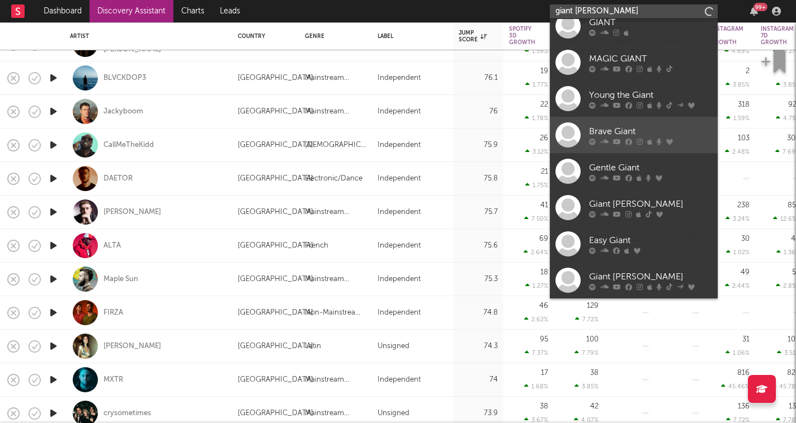
scroll to position [84, 0]
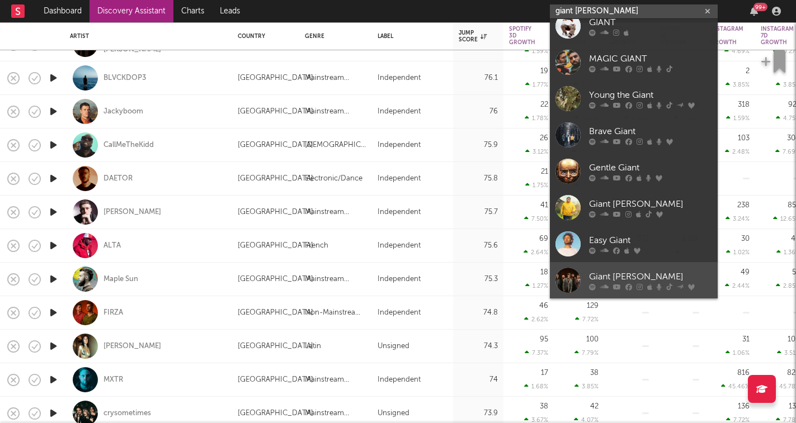
type input "giant rooks"
click at [628, 272] on div "Giant Rooks" at bounding box center [650, 276] width 123 height 13
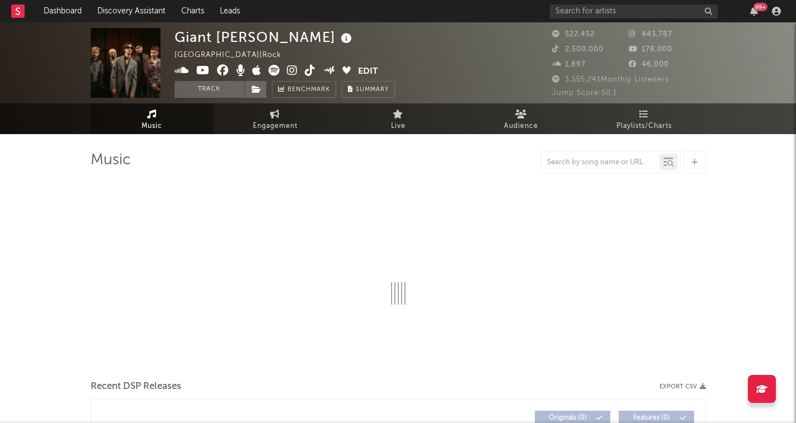
select select "6m"
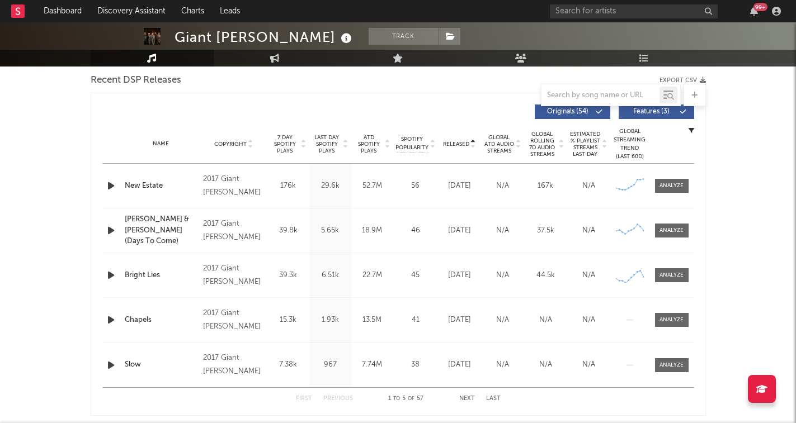
scroll to position [396, 0]
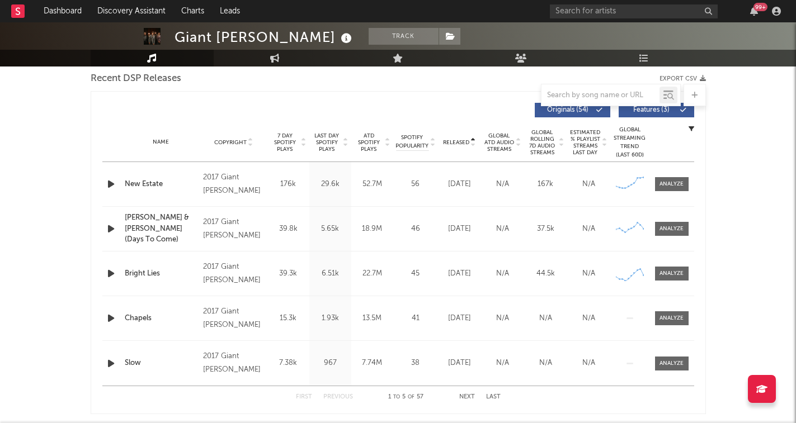
click at [473, 145] on icon at bounding box center [473, 145] width 6 height 4
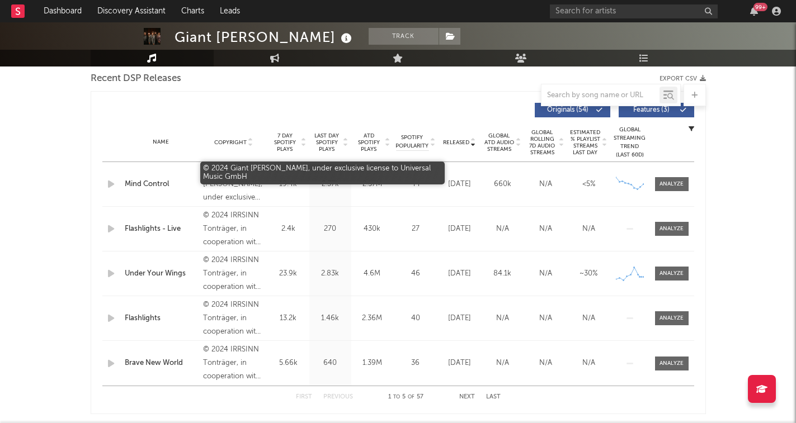
click at [242, 188] on div "© 2024 Giant Rooks, under exclusive license to Universal Music GmbH" at bounding box center [233, 184] width 61 height 40
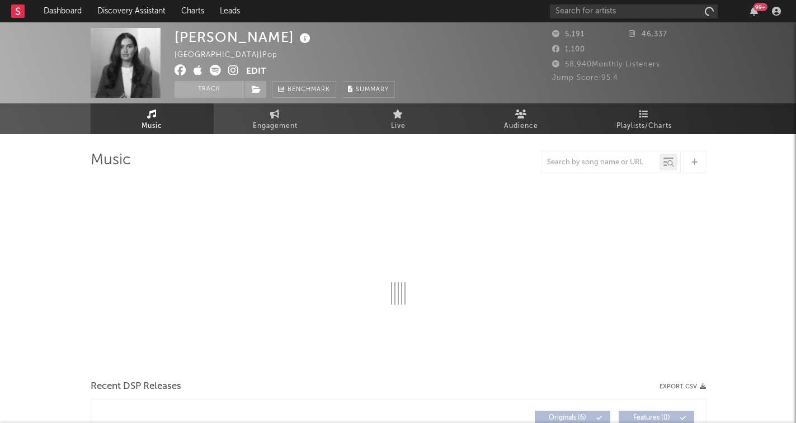
select select "1w"
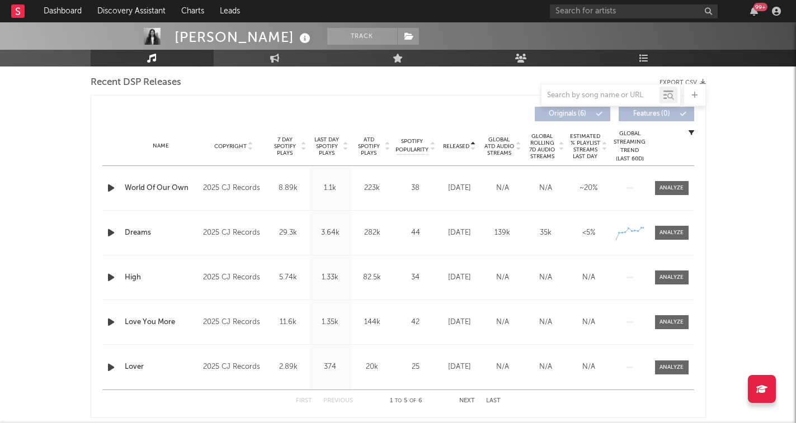
scroll to position [394, 0]
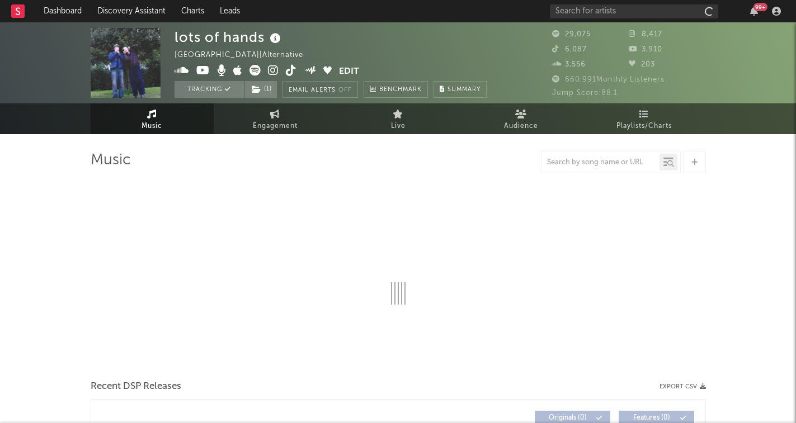
select select "6m"
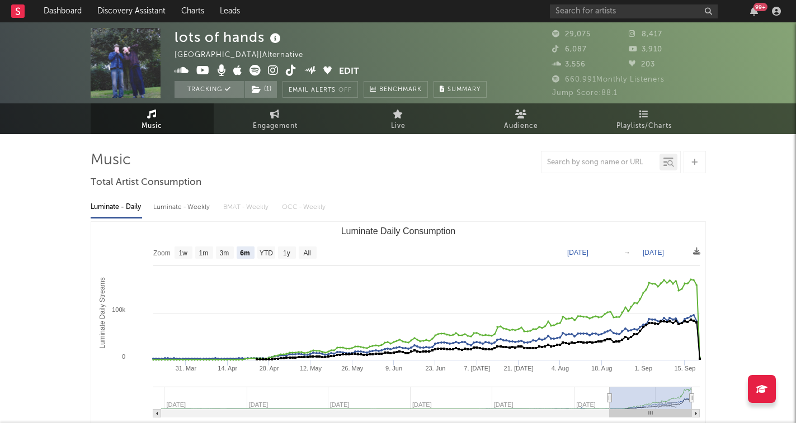
click at [273, 75] on icon at bounding box center [273, 70] width 11 height 11
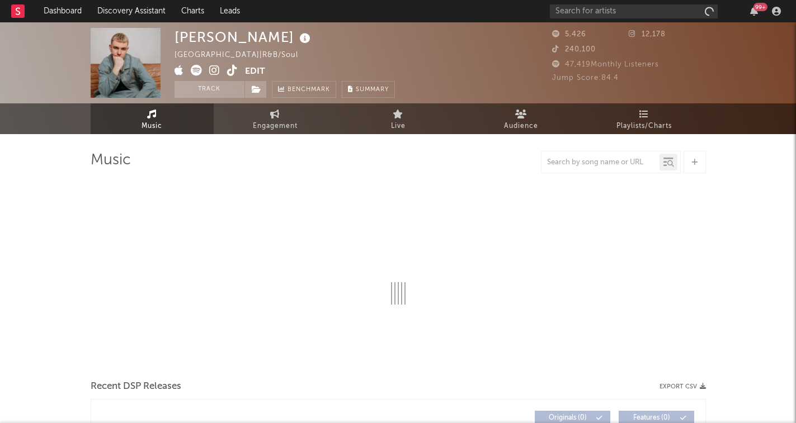
select select "6m"
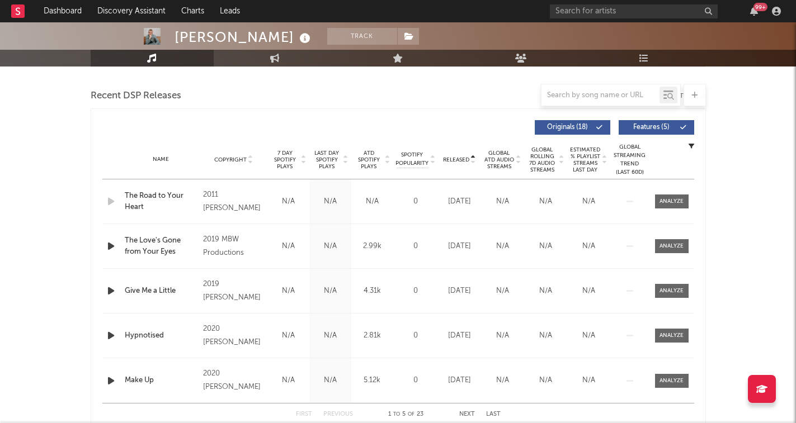
scroll to position [380, 0]
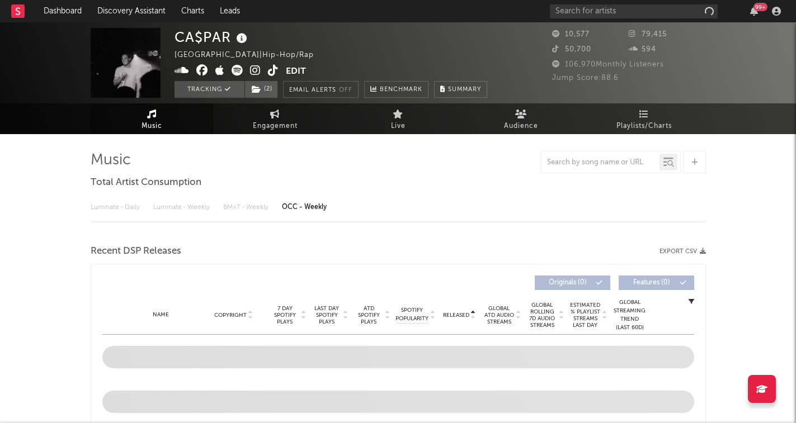
select select "1w"
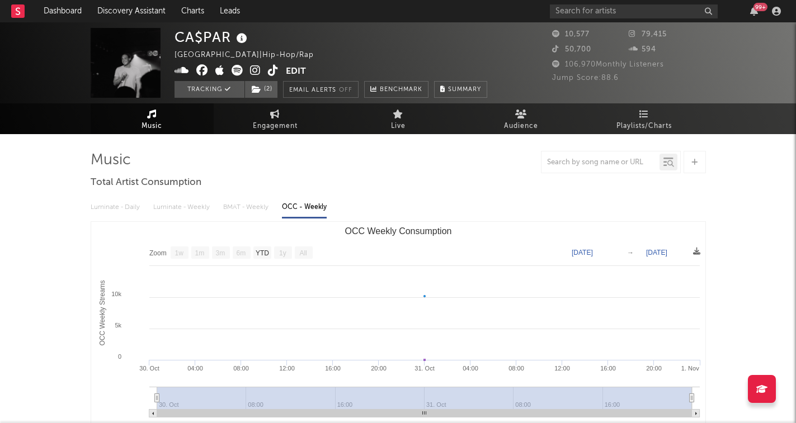
click at [257, 71] on icon at bounding box center [255, 70] width 11 height 11
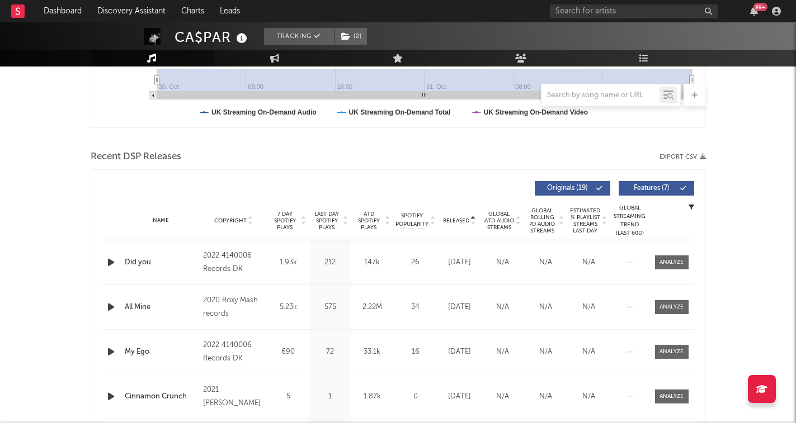
scroll to position [319, 0]
click at [108, 263] on icon "button" at bounding box center [111, 261] width 12 height 14
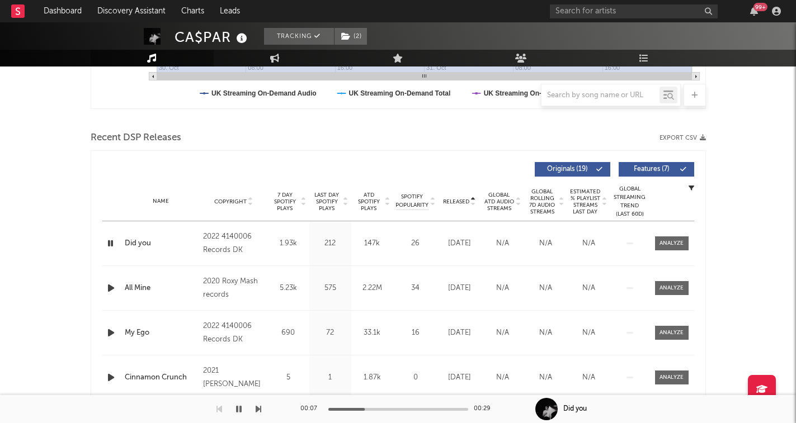
scroll to position [339, 0]
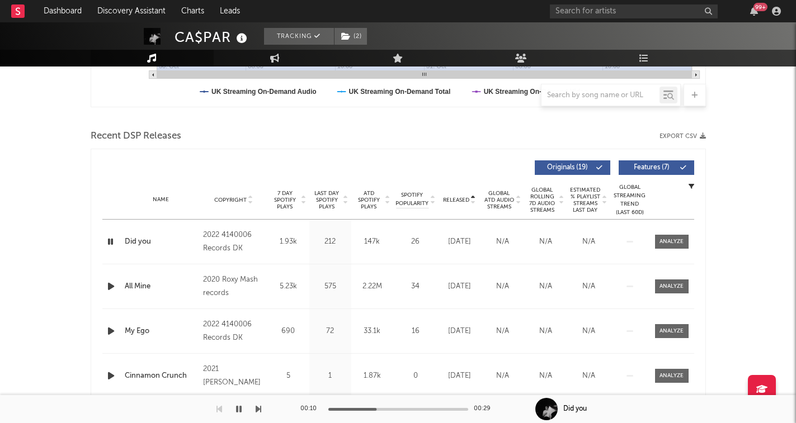
click at [111, 239] on icon "button" at bounding box center [110, 242] width 11 height 14
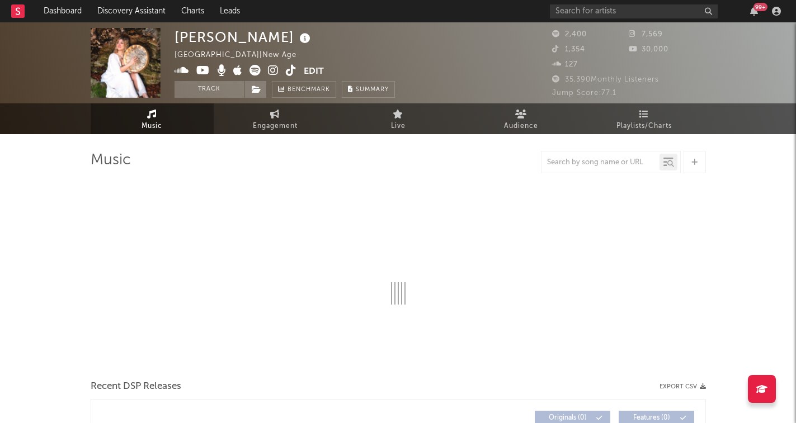
select select "1w"
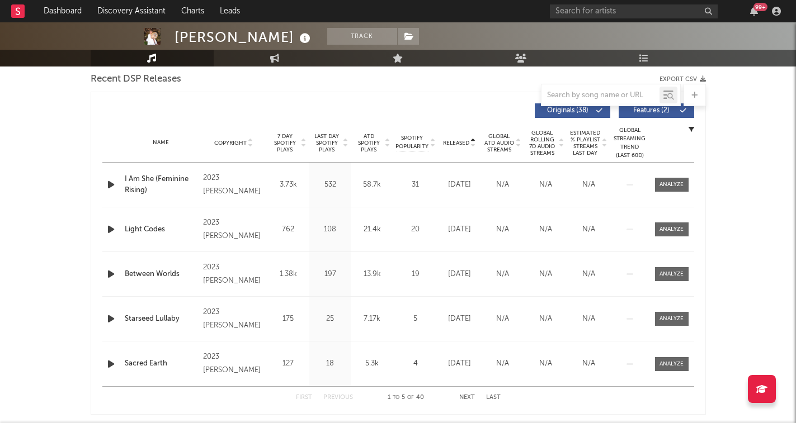
scroll to position [399, 0]
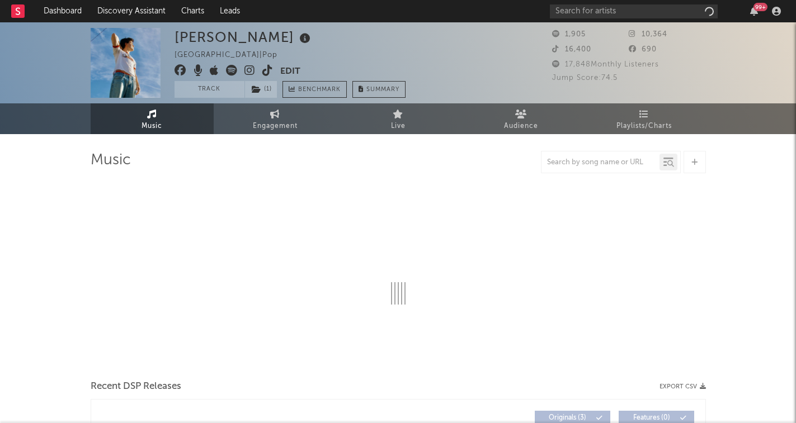
select select "1w"
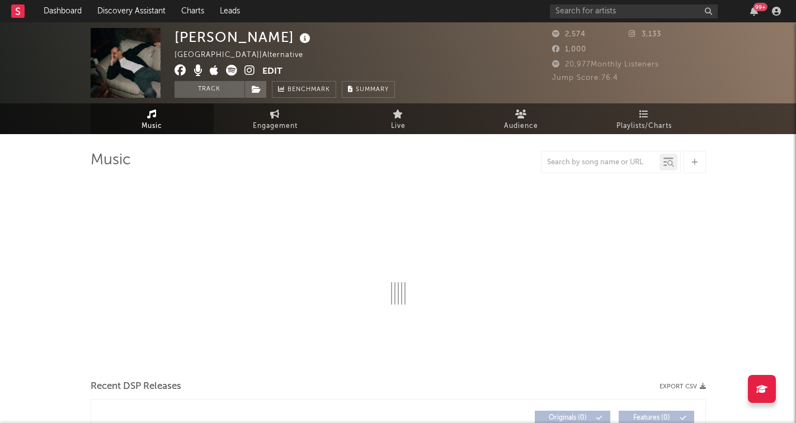
select select "1w"
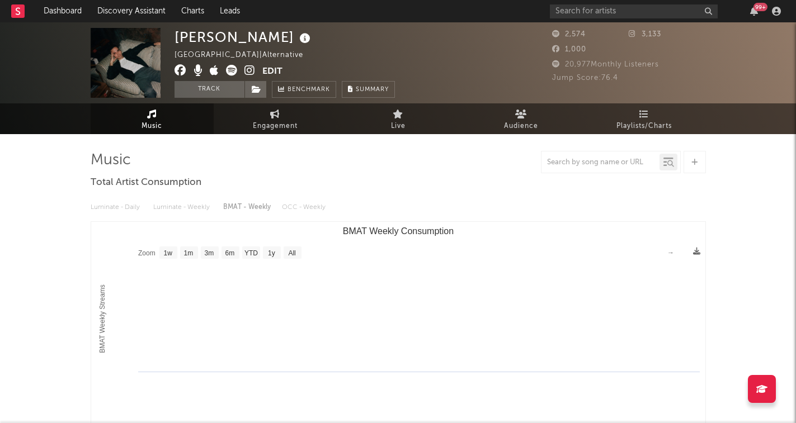
click at [249, 69] on icon at bounding box center [249, 70] width 11 height 11
